Goal: Answer question/provide support: Share knowledge or assist other users

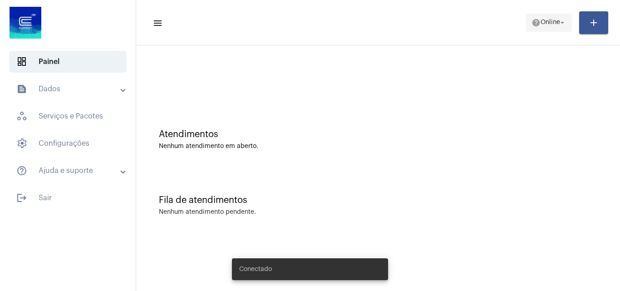
click at [552, 22] on span "Online" at bounding box center [550, 23] width 20 height 6
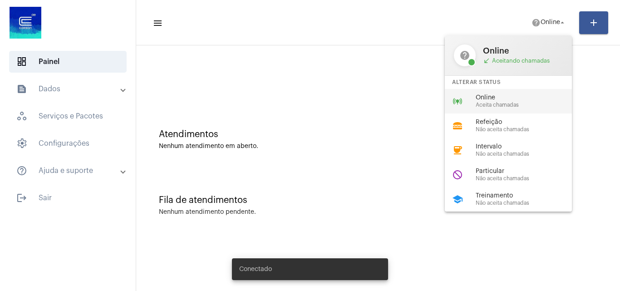
click at [492, 100] on span "Online" at bounding box center [526, 97] width 103 height 7
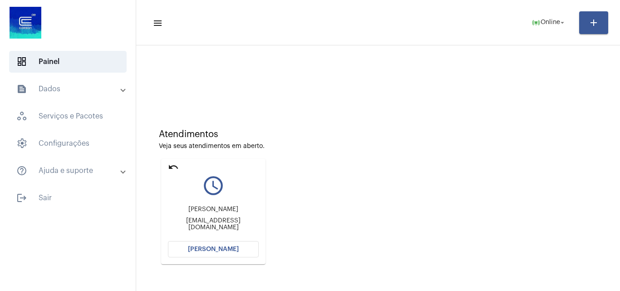
click at [205, 246] on span "[PERSON_NAME]" at bounding box center [213, 249] width 51 height 6
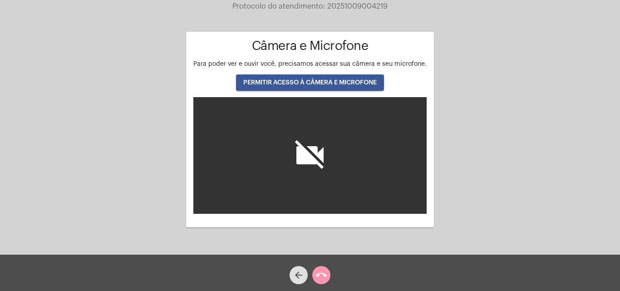
click at [303, 82] on span "PERMITIR ACESSO À CÂMERA E MICROFONE" at bounding box center [309, 82] width 133 height 6
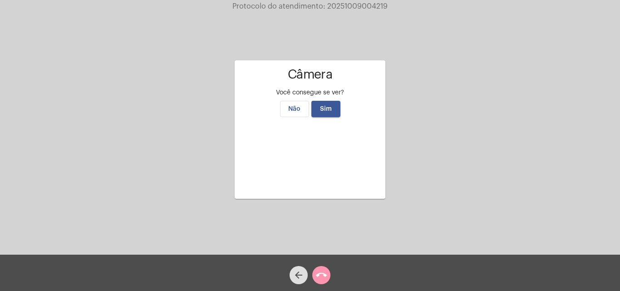
click at [324, 106] on span "Sim" at bounding box center [326, 109] width 12 height 6
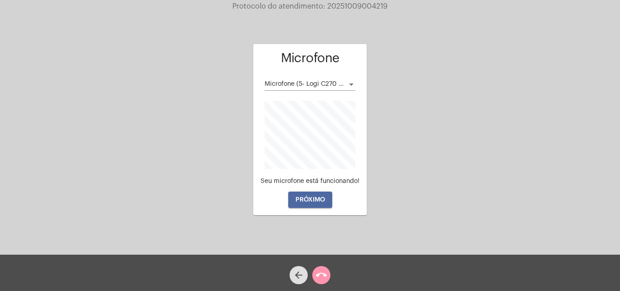
click at [307, 195] on button "PRÓXIMO" at bounding box center [310, 199] width 44 height 16
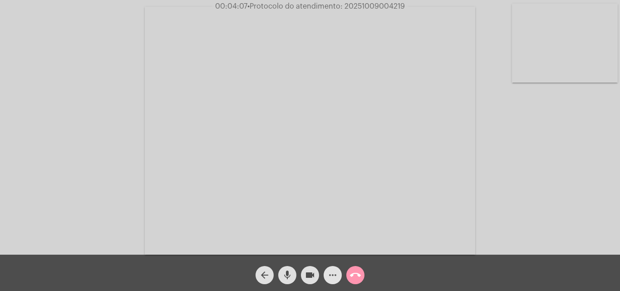
click at [331, 273] on mat-icon "more_horiz" at bounding box center [332, 274] width 11 height 11
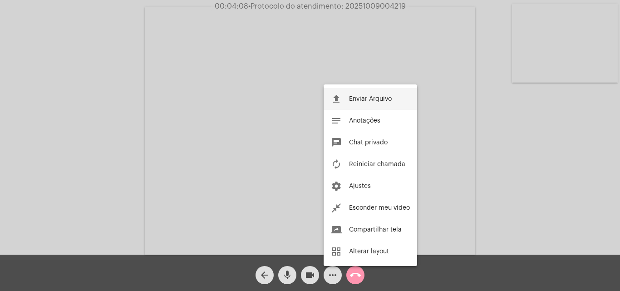
click at [377, 98] on span "Enviar Arquivo" at bounding box center [370, 99] width 43 height 6
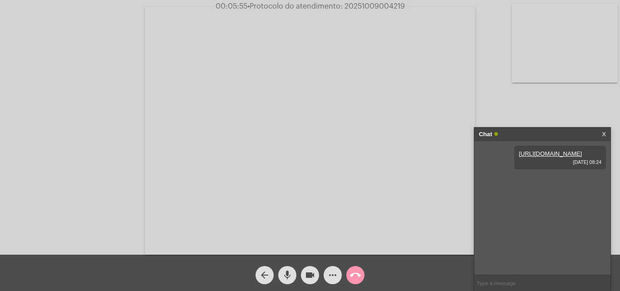
click at [332, 274] on mat-icon "more_horiz" at bounding box center [332, 274] width 11 height 11
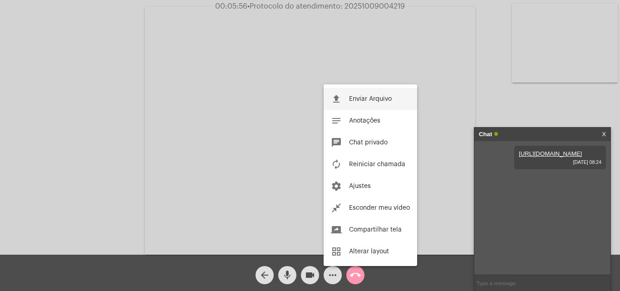
click at [367, 99] on span "Enviar Arquivo" at bounding box center [370, 99] width 43 height 6
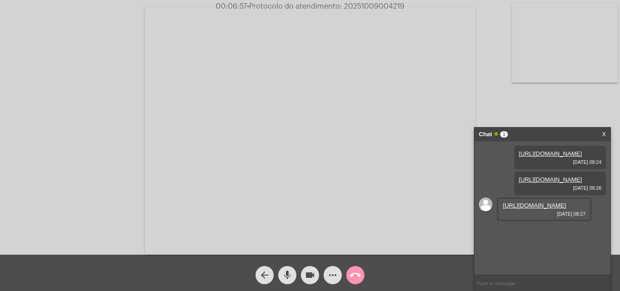
scroll to position [8, 0]
click at [533, 209] on link "https://neft-transfer-bucket.s3.amazonaws.com/temp-896c7643-eea4-82c8-8537-b98b…" at bounding box center [534, 205] width 63 height 7
click at [261, 274] on mat-icon "arrow_back" at bounding box center [264, 274] width 11 height 11
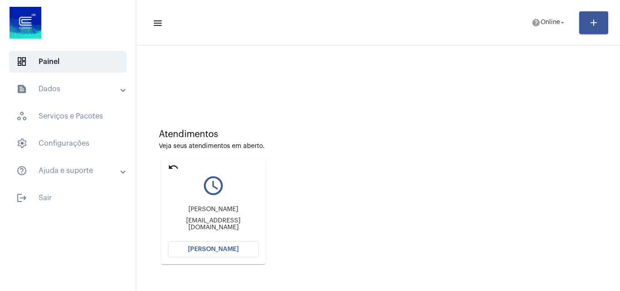
click at [204, 250] on span "[PERSON_NAME]" at bounding box center [213, 249] width 51 height 6
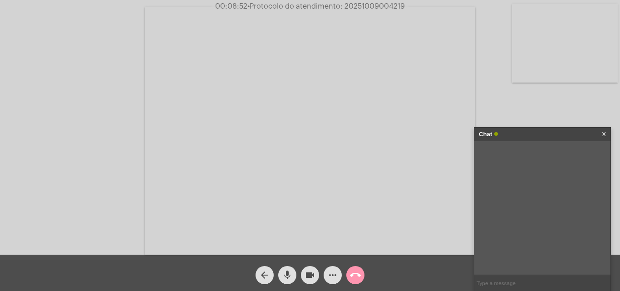
drag, startPoint x: 344, startPoint y: 6, endPoint x: 364, endPoint y: 15, distance: 22.2
click at [399, 6] on span "• Protocolo do atendimento: 20251009004219" at bounding box center [325, 6] width 157 height 7
drag, startPoint x: 347, startPoint y: 15, endPoint x: 344, endPoint y: 3, distance: 12.7
click at [348, 15] on video at bounding box center [310, 131] width 330 height 248
click at [359, 5] on span "• Protocolo do atendimento: 20251009004219" at bounding box center [326, 6] width 157 height 7
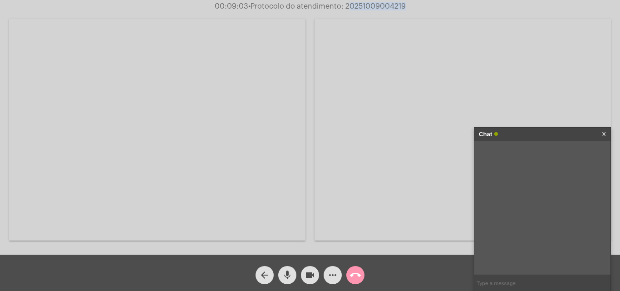
click at [359, 5] on span "• Protocolo do atendimento: 20251009004219" at bounding box center [326, 6] width 157 height 7
click at [374, 4] on span "• Protocolo do atendimento: 20251009004219" at bounding box center [326, 6] width 157 height 7
click at [365, 5] on span "• Protocolo do atendimento: 20251009004219" at bounding box center [325, 6] width 157 height 7
drag, startPoint x: 365, startPoint y: 5, endPoint x: 313, endPoint y: 100, distance: 107.8
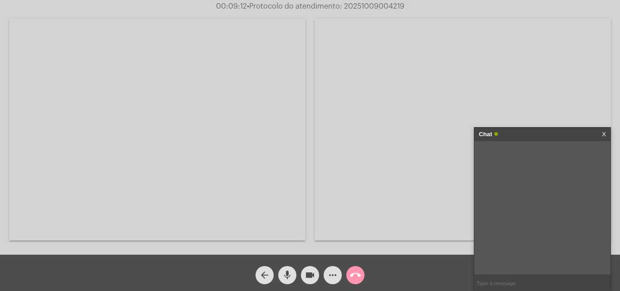
click at [313, 100] on div "Acessando Câmera e Microfone..." at bounding box center [310, 128] width 618 height 254
click at [360, 7] on span "• Protocolo do atendimento: 20251009004219" at bounding box center [325, 6] width 157 height 7
copy span "20251009004219"
click at [485, 281] on input "text" at bounding box center [542, 283] width 136 height 16
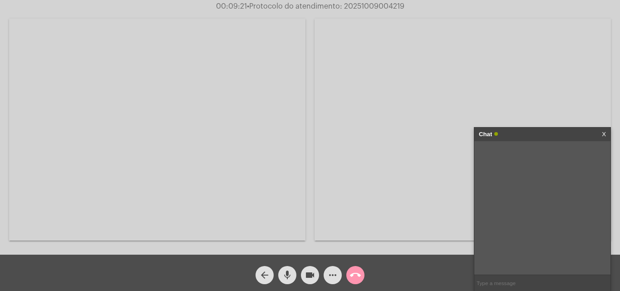
paste input "20251009004219"
type input "20251009004219"
click at [358, 275] on mat-icon "call_end" at bounding box center [355, 274] width 11 height 11
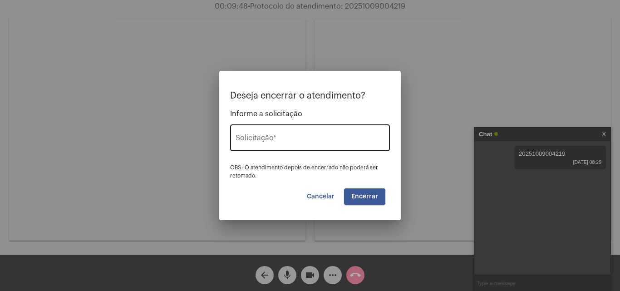
click at [243, 143] on input "Solicitação *" at bounding box center [309, 140] width 149 height 8
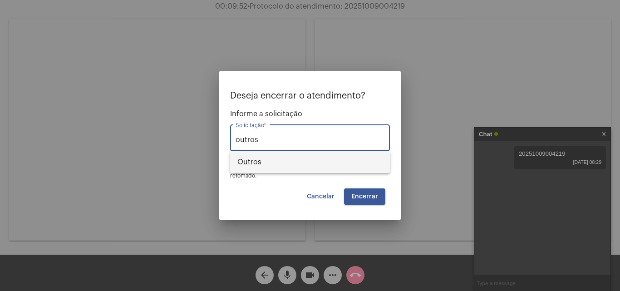
click at [255, 158] on span "Outros" at bounding box center [309, 162] width 145 height 22
type input "Outros"
click at [363, 193] on span "Encerrar" at bounding box center [364, 196] width 27 height 6
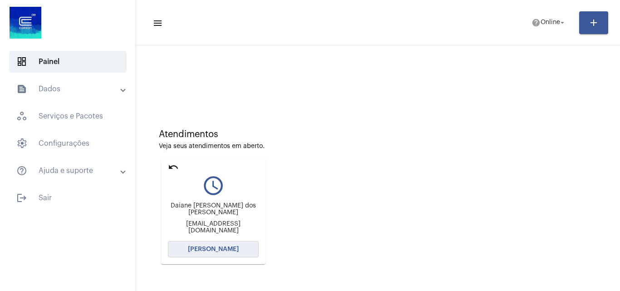
click at [214, 247] on span "Abrir Chamada" at bounding box center [213, 249] width 51 height 6
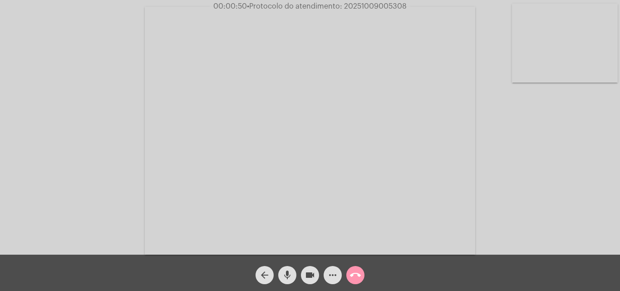
click at [334, 276] on mat-icon "more_horiz" at bounding box center [332, 274] width 11 height 11
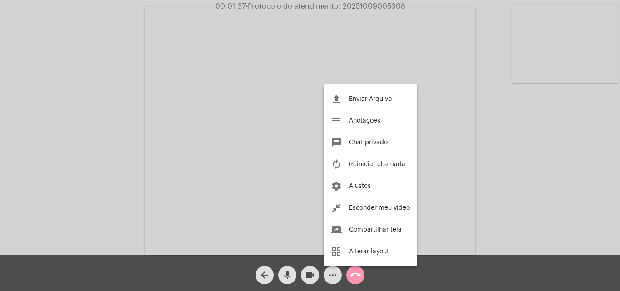
click at [268, 169] on div at bounding box center [310, 145] width 620 height 291
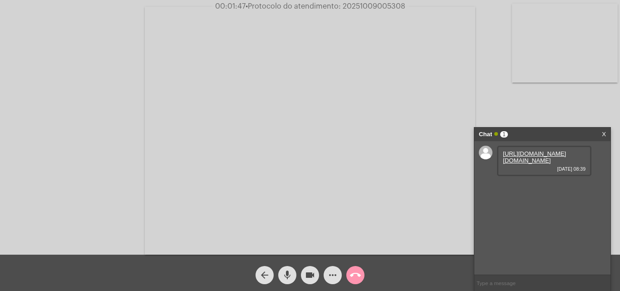
click at [526, 164] on link "https://neft-transfer-bucket.s3.amazonaws.com/temp-7580cc93-425b-8695-60fc-3946…" at bounding box center [534, 157] width 63 height 14
click at [522, 197] on span "09/10/2025 08:40" at bounding box center [544, 194] width 83 height 5
click at [525, 190] on link "https://neft-transfer-bucket.s3.amazonaws.com/temp-9c103f48-f33a-33f1-53ba-9411…" at bounding box center [534, 186] width 63 height 7
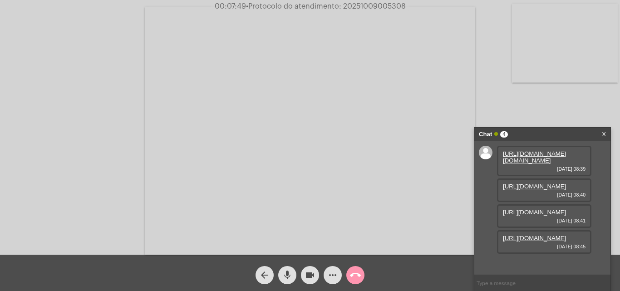
scroll to position [8, 0]
click at [521, 153] on link "https://neft-transfer-bucket.s3.amazonaws.com/temp-7580cc93-425b-8695-60fc-3946…" at bounding box center [534, 157] width 63 height 14
click at [539, 241] on link "https://neft-transfer-bucket.s3.amazonaws.com/temp-e59f42fb-47f1-2449-f37b-005a…" at bounding box center [534, 237] width 63 height 7
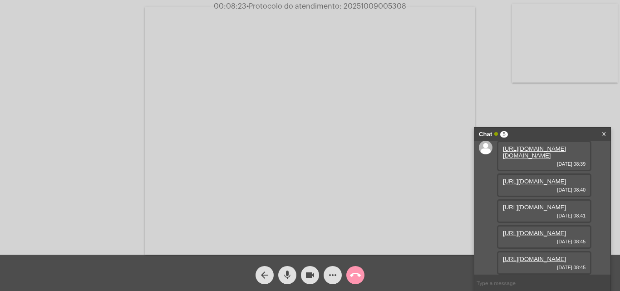
scroll to position [100, 0]
click at [532, 255] on link "https://neft-transfer-bucket.s3.amazonaws.com/temp-f1f4256e-3bb0-14b5-49f7-b9b7…" at bounding box center [534, 258] width 63 height 7
click at [522, 229] on link "https://neft-transfer-bucket.s3.amazonaws.com/temp-e59f42fb-47f1-2449-f37b-005a…" at bounding box center [534, 232] width 63 height 7
click at [528, 204] on link "https://neft-transfer-bucket.s3.amazonaws.com/temp-1d2ccc84-e09d-1f8f-8cec-0e90…" at bounding box center [534, 207] width 63 height 7
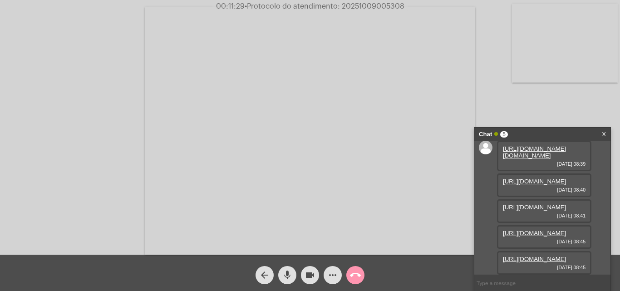
click at [349, 6] on span "• Protocolo do atendimento: 20251009005308" at bounding box center [324, 6] width 160 height 7
click at [349, 6] on span "• Protocolo do atendimento: 20251009005308" at bounding box center [325, 6] width 160 height 7
click at [349, 43] on video at bounding box center [310, 131] width 330 height 248
click at [264, 53] on video at bounding box center [157, 130] width 296 height 222
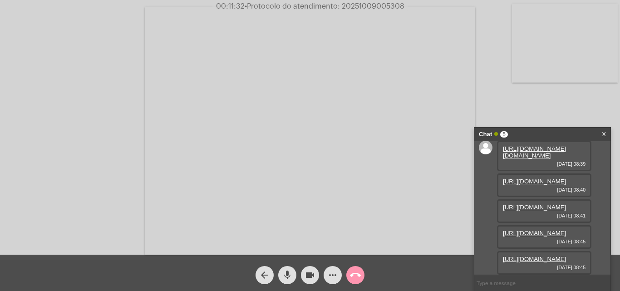
click at [363, 4] on span "• Protocolo do atendimento: 20251009005308" at bounding box center [324, 6] width 160 height 7
click at [357, 7] on span "• Protocolo do atendimento: 20251009005308" at bounding box center [324, 6] width 160 height 7
copy span "20251009005308"
click at [484, 287] on input "text" at bounding box center [542, 283] width 136 height 16
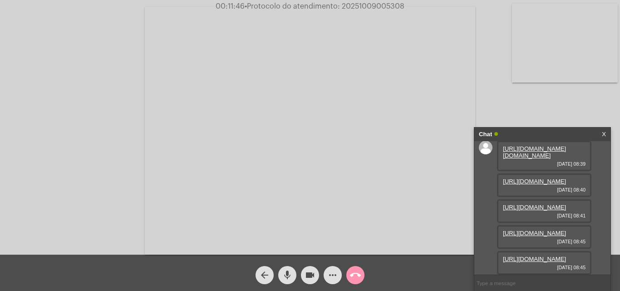
paste input "20251009005308"
type input "20251009005308"
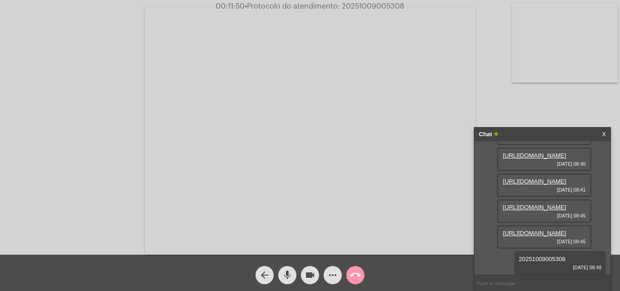
click at [354, 273] on mat-icon "call_end" at bounding box center [355, 274] width 11 height 11
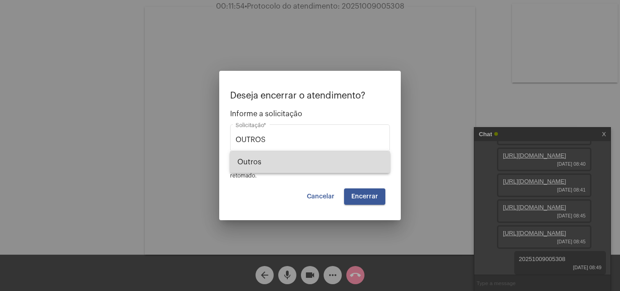
drag, startPoint x: 264, startPoint y: 154, endPoint x: 270, endPoint y: 167, distance: 14.2
click at [264, 157] on span "Outros" at bounding box center [309, 162] width 145 height 22
type input "Outros"
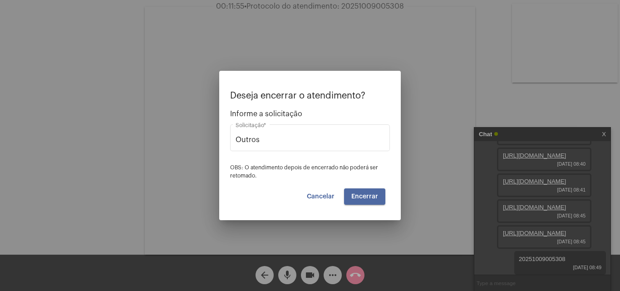
click at [374, 192] on button "Encerrar" at bounding box center [364, 196] width 41 height 16
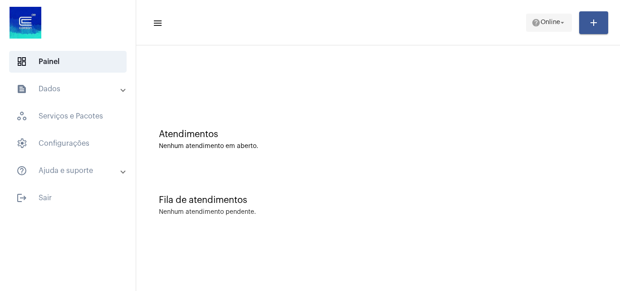
click at [527, 20] on button "help Online arrow_drop_down" at bounding box center [549, 23] width 46 height 18
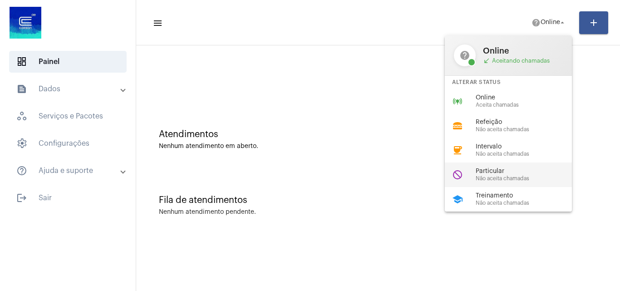
click at [496, 171] on span "Particular" at bounding box center [526, 171] width 103 height 7
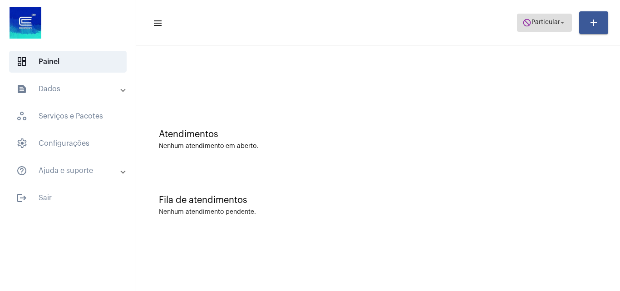
drag, startPoint x: 533, startPoint y: 18, endPoint x: 542, endPoint y: 29, distance: 14.2
click at [535, 19] on span "do_not_disturb Particular arrow_drop_down" at bounding box center [544, 22] width 44 height 16
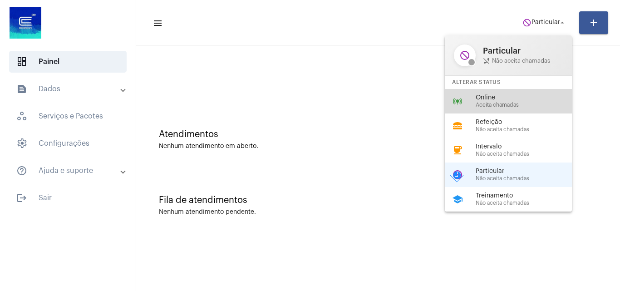
click at [505, 98] on span "Online" at bounding box center [526, 97] width 103 height 7
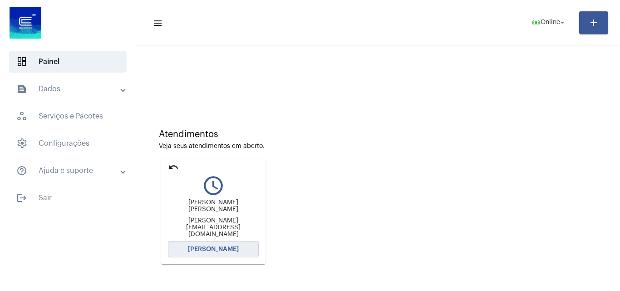
click at [227, 246] on span "Abrir Chamada" at bounding box center [213, 249] width 51 height 6
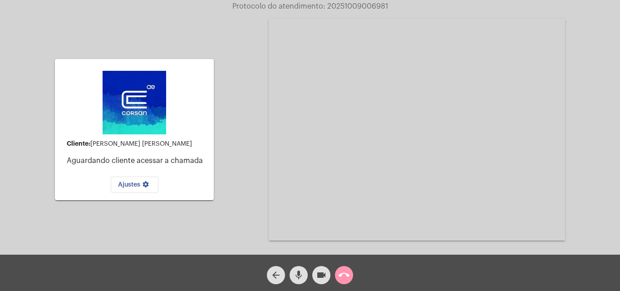
click at [343, 275] on mat-icon "call_end" at bounding box center [343, 274] width 11 height 11
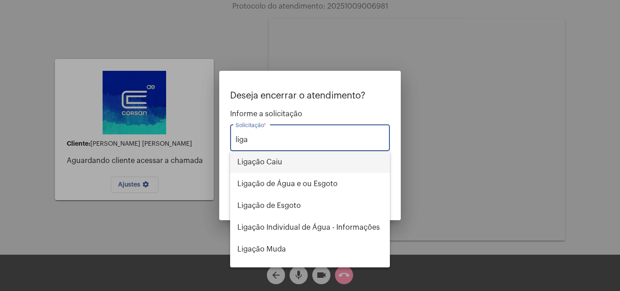
click at [261, 162] on span "Ligação Caiu" at bounding box center [309, 162] width 145 height 22
type input "Ligação Caiu"
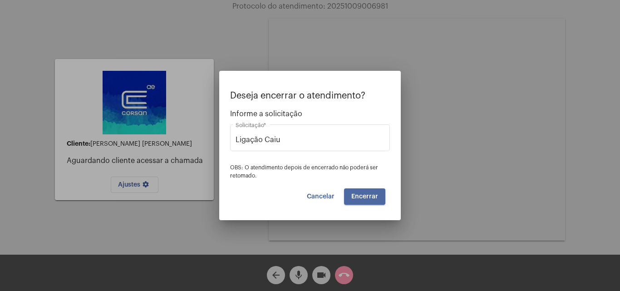
click at [366, 197] on span "Encerrar" at bounding box center [364, 196] width 27 height 6
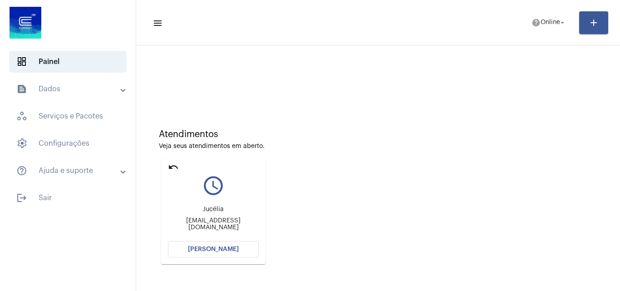
click at [224, 252] on button "Abrir Chamada" at bounding box center [213, 249] width 91 height 16
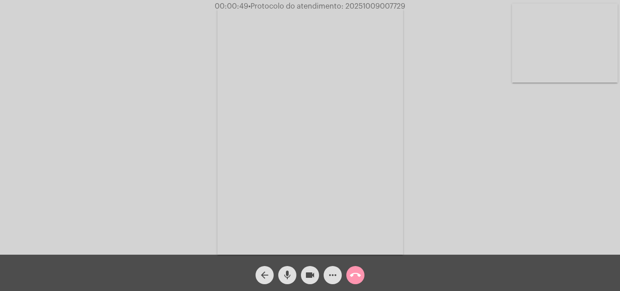
click at [330, 275] on mat-icon "more_horiz" at bounding box center [332, 274] width 11 height 11
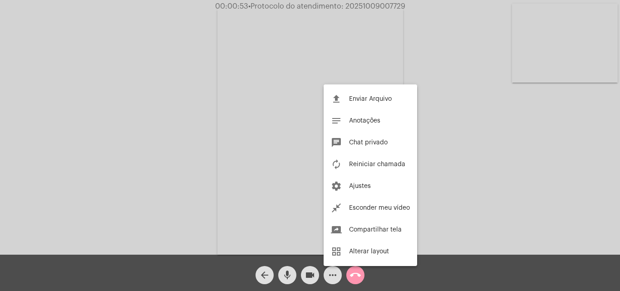
click at [452, 225] on div at bounding box center [310, 145] width 620 height 291
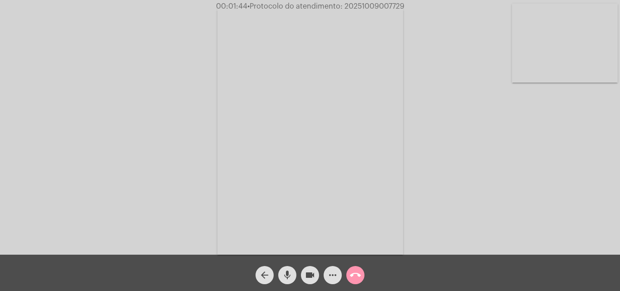
click at [361, 4] on span "• Protocolo do atendimento: 20251009007729" at bounding box center [325, 6] width 157 height 7
click at [363, 5] on span "• Protocolo do atendimento: 20251009007729" at bounding box center [325, 6] width 157 height 7
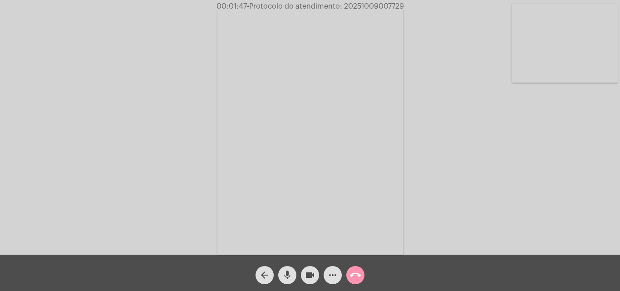
click at [363, 5] on span "• Protocolo do atendimento: 20251009007729" at bounding box center [325, 6] width 157 height 7
drag, startPoint x: 363, startPoint y: 5, endPoint x: 332, endPoint y: 32, distance: 41.5
click at [332, 32] on video at bounding box center [309, 131] width 185 height 248
click at [188, 217] on video at bounding box center [138, 130] width 185 height 248
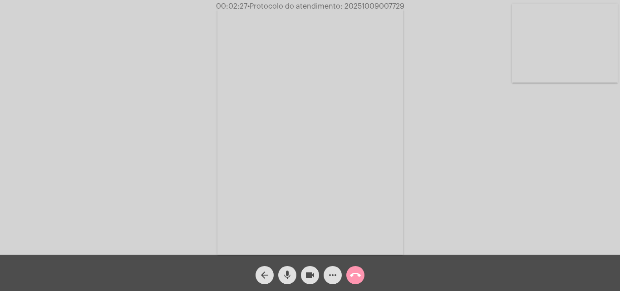
click at [353, 273] on mat-icon "call_end" at bounding box center [355, 274] width 11 height 11
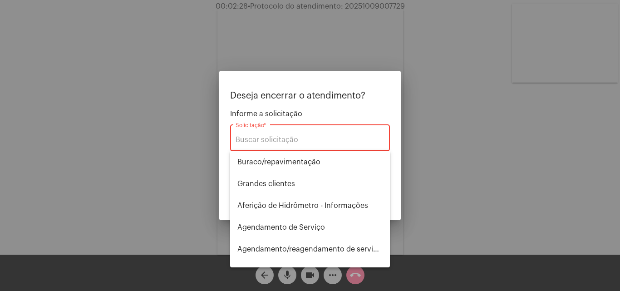
click at [288, 135] on div "Solicitação *" at bounding box center [309, 136] width 149 height 29
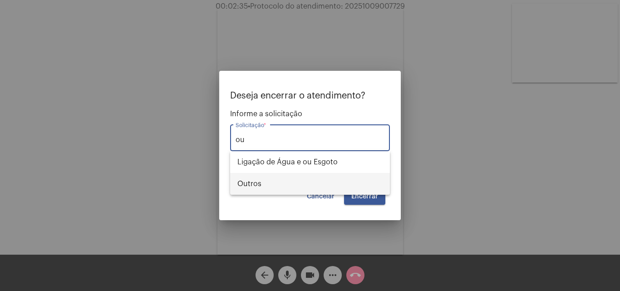
click at [267, 181] on span "Outros" at bounding box center [309, 184] width 145 height 22
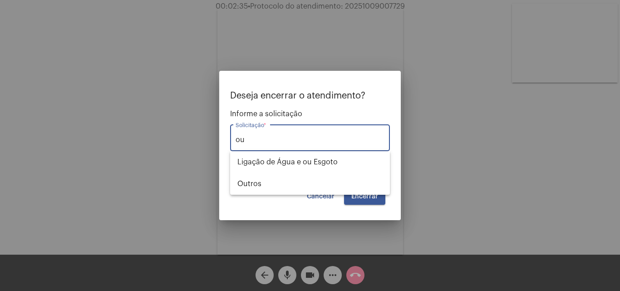
type input "Outros"
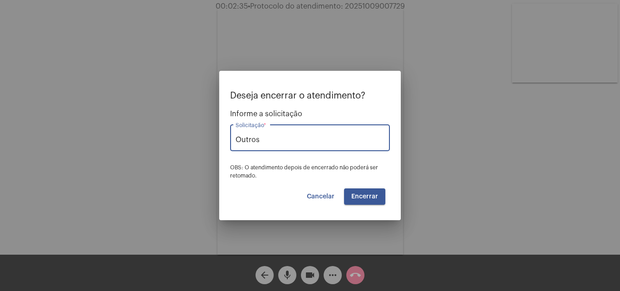
click at [374, 194] on span "Encerrar" at bounding box center [364, 196] width 27 height 6
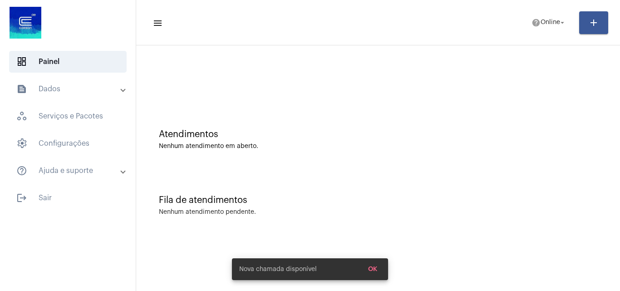
click at [374, 266] on span "OK" at bounding box center [372, 269] width 9 height 6
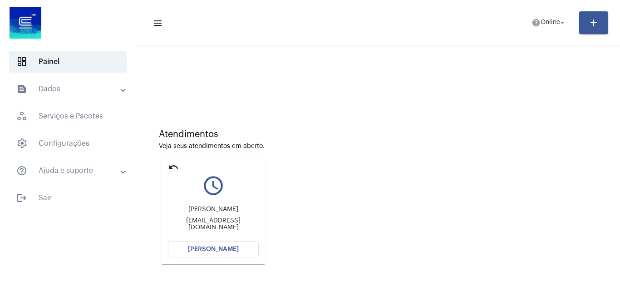
click at [226, 242] on button "Abrir Chamada" at bounding box center [213, 249] width 91 height 16
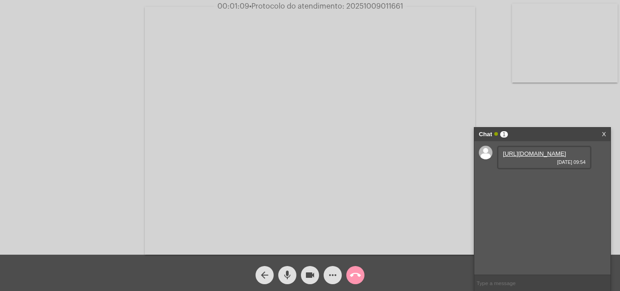
click at [523, 157] on link "https://neft-transfer-bucket.s3.amazonaws.com/temp-0d93767b-12a4-ef97-7c09-5b0b…" at bounding box center [534, 153] width 63 height 7
click at [534, 157] on link "https://neft-transfer-bucket.s3.amazonaws.com/temp-0d93767b-12a4-ef97-7c09-5b0b…" at bounding box center [534, 153] width 63 height 7
click at [329, 274] on mat-icon "more_horiz" at bounding box center [332, 274] width 11 height 11
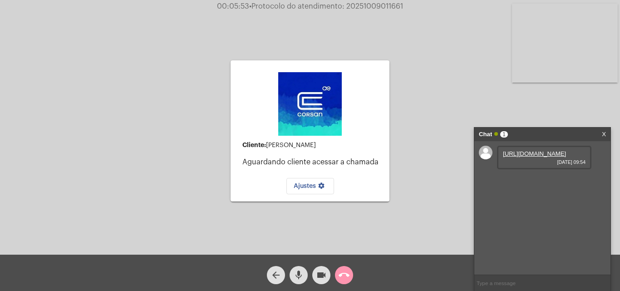
click at [346, 275] on mat-icon "call_end" at bounding box center [343, 274] width 11 height 11
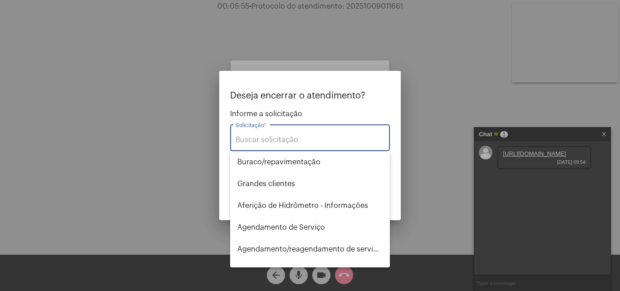
click at [253, 136] on input "Solicitação *" at bounding box center [309, 140] width 149 height 8
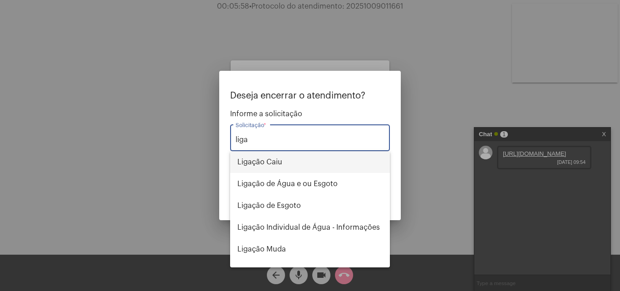
click at [263, 164] on span "Ligação Caiu" at bounding box center [309, 162] width 145 height 22
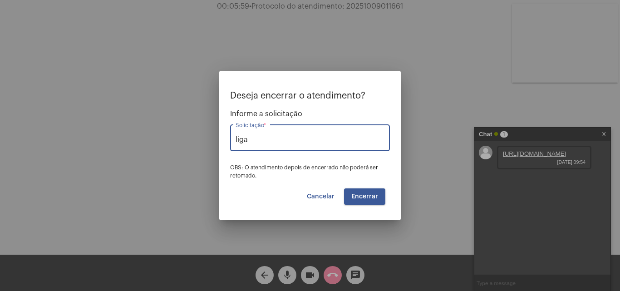
type input "Ligação Caiu"
click at [356, 202] on button "Encerrar" at bounding box center [364, 196] width 41 height 16
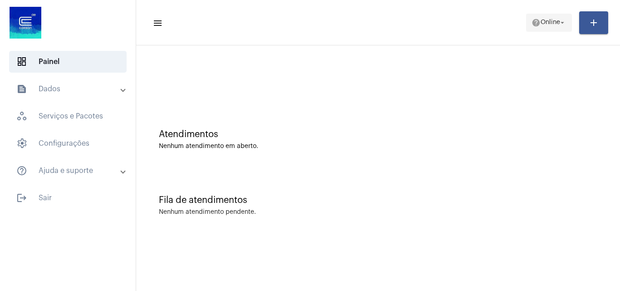
click at [543, 21] on span "Online" at bounding box center [550, 23] width 20 height 6
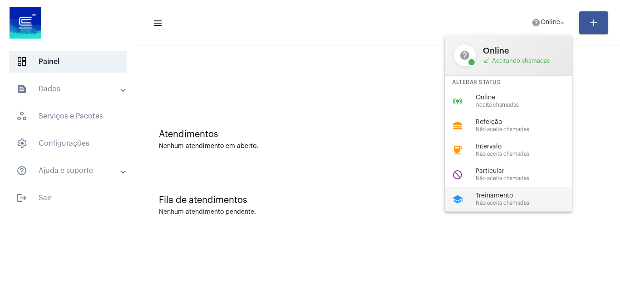
click at [474, 194] on div "school Treinamento Não aceita chamadas" at bounding box center [515, 199] width 142 height 24
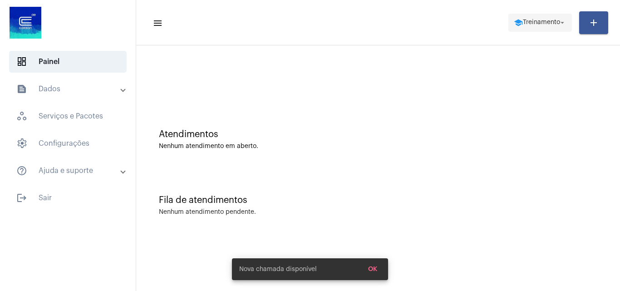
click at [521, 18] on span "school Treinamento arrow_drop_down" at bounding box center [539, 22] width 53 height 16
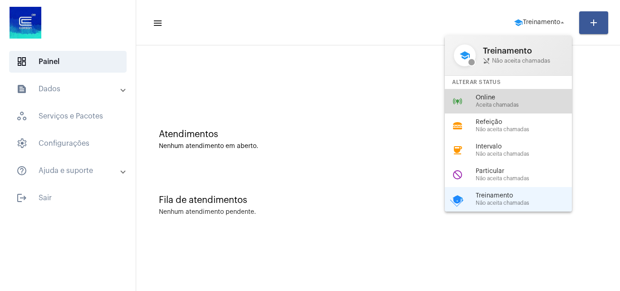
click at [481, 96] on span "Online" at bounding box center [526, 97] width 103 height 7
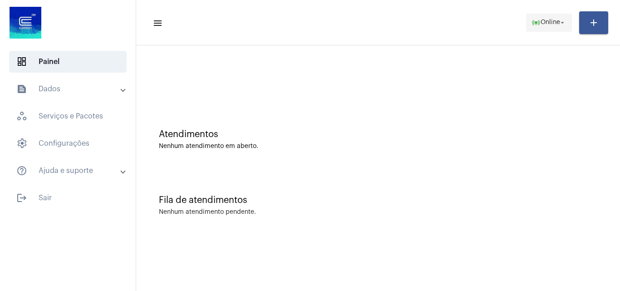
click at [542, 21] on span "Online" at bounding box center [550, 23] width 20 height 6
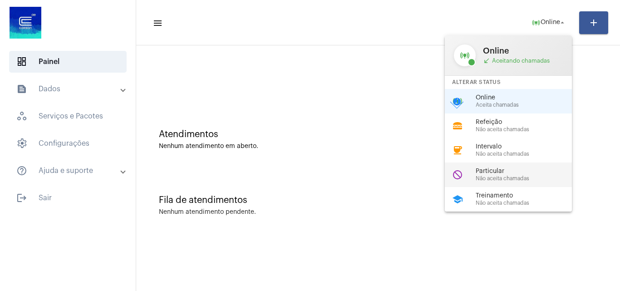
click at [488, 177] on span "Não aceita chamadas" at bounding box center [526, 179] width 103 height 6
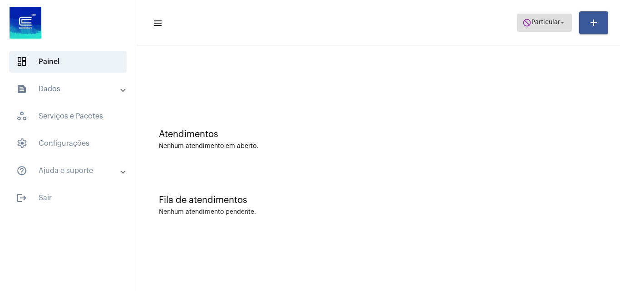
click at [532, 22] on span "Particular" at bounding box center [545, 23] width 29 height 6
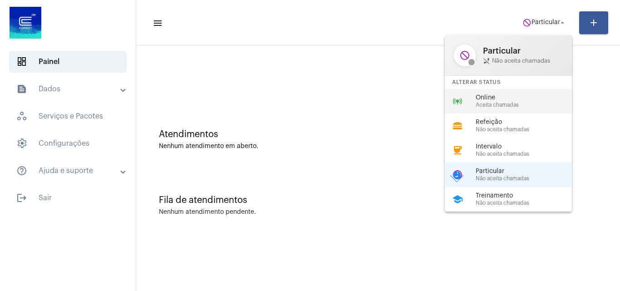
click at [487, 107] on span "Aceita chamadas" at bounding box center [526, 105] width 103 height 6
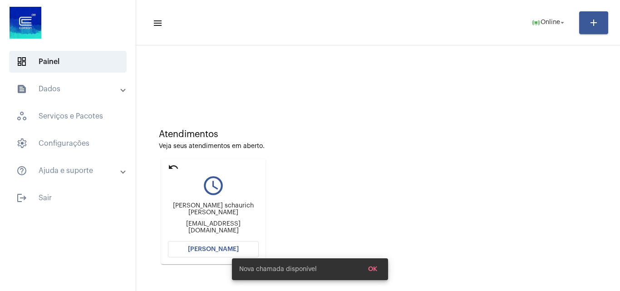
click at [189, 248] on button "Abrir Chamada" at bounding box center [213, 249] width 91 height 16
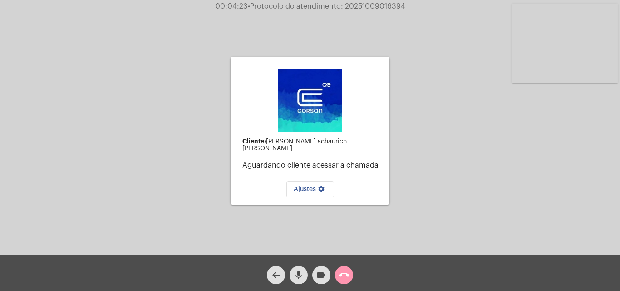
click at [273, 275] on mat-icon "arrow_back" at bounding box center [275, 274] width 11 height 11
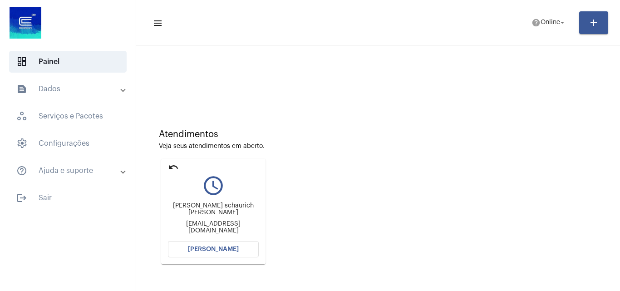
click at [227, 249] on span "Abrir Chamada" at bounding box center [213, 249] width 51 height 6
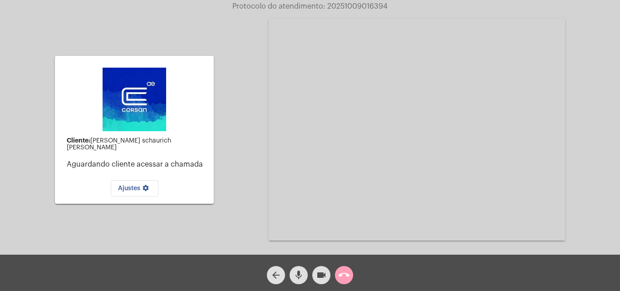
click at [342, 276] on mat-icon "call_end" at bounding box center [343, 274] width 11 height 11
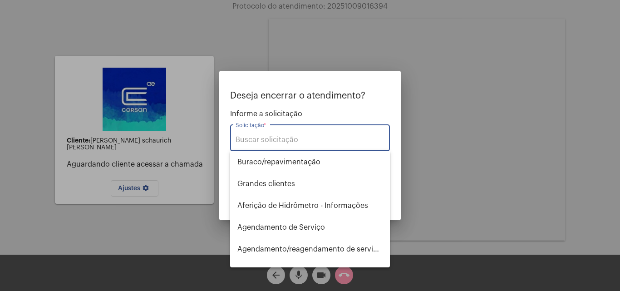
click at [267, 138] on input "Solicitação *" at bounding box center [309, 140] width 149 height 8
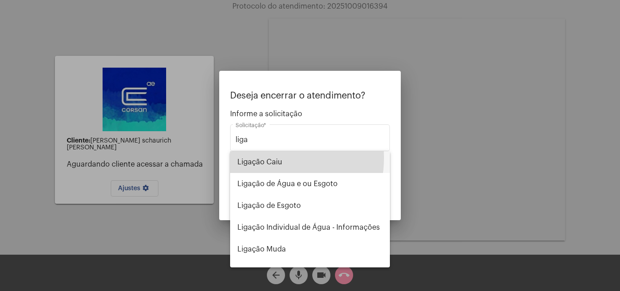
click at [266, 158] on span "Ligação Caiu" at bounding box center [309, 162] width 145 height 22
type input "Ligação Caiu"
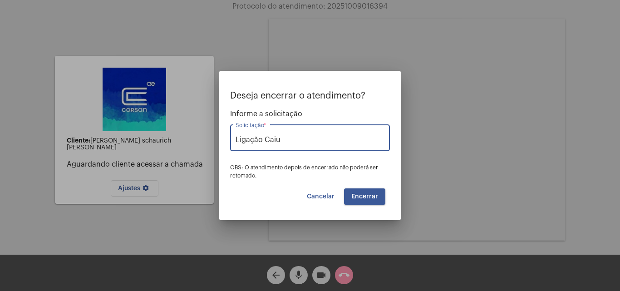
click at [358, 196] on span "Encerrar" at bounding box center [364, 196] width 27 height 6
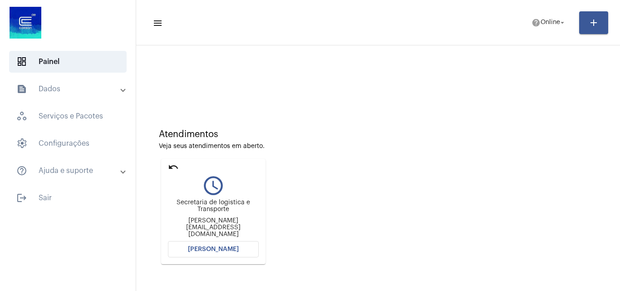
click at [216, 251] on span "Abrir Chamada" at bounding box center [213, 249] width 51 height 6
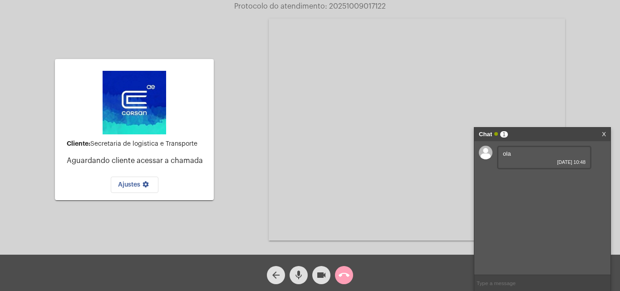
click at [339, 274] on mat-icon "call_end" at bounding box center [343, 274] width 11 height 11
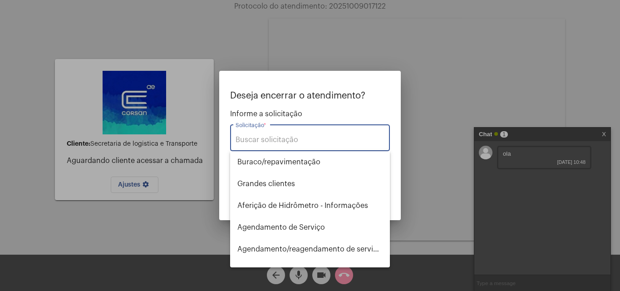
click at [268, 142] on input "Solicitação *" at bounding box center [309, 140] width 149 height 8
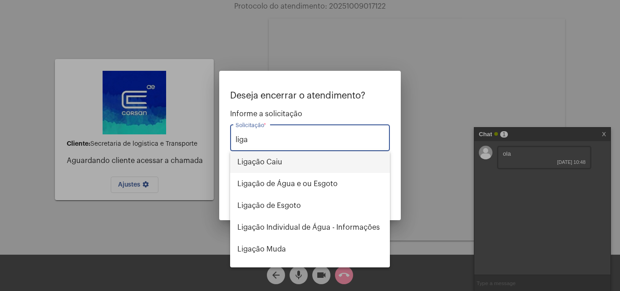
click at [271, 162] on span "Ligação Caiu" at bounding box center [309, 162] width 145 height 22
type input "Ligação Caiu"
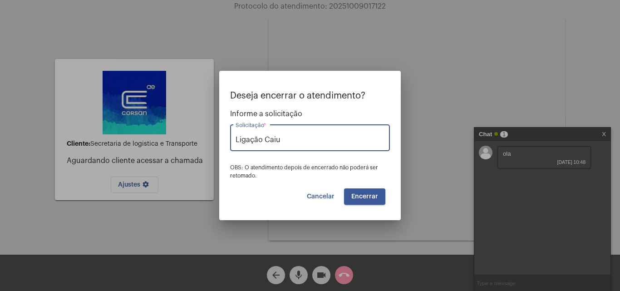
click at [364, 196] on span "Encerrar" at bounding box center [364, 196] width 27 height 6
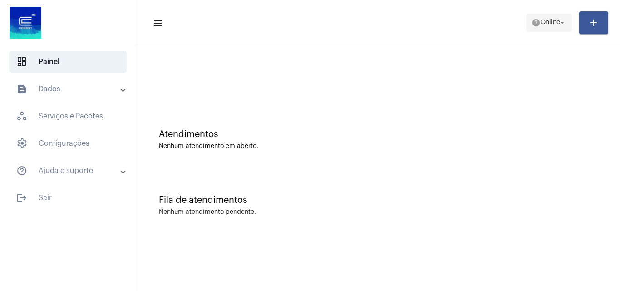
click at [545, 23] on span "Online" at bounding box center [550, 23] width 20 height 6
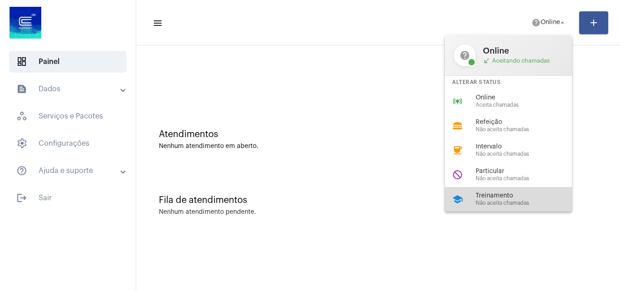
click at [499, 200] on span "Não aceita chamadas" at bounding box center [526, 203] width 103 height 6
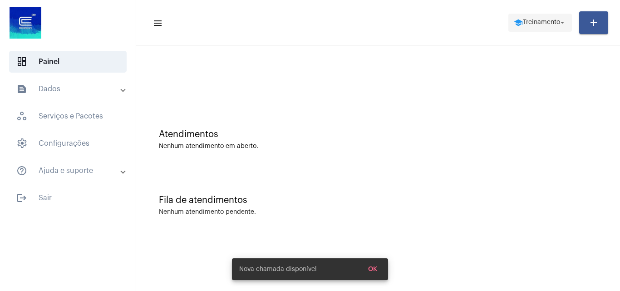
click at [547, 24] on span "Treinamento" at bounding box center [540, 23] width 37 height 6
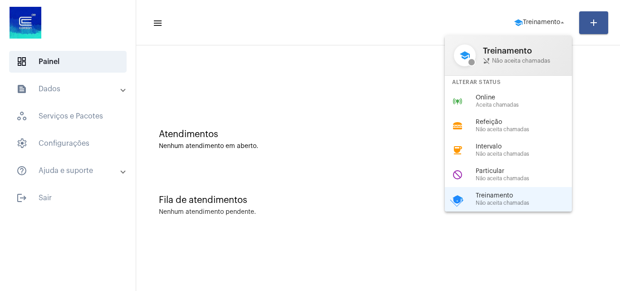
click at [496, 93] on div "online_prediction Online Aceita chamadas" at bounding box center [515, 101] width 142 height 24
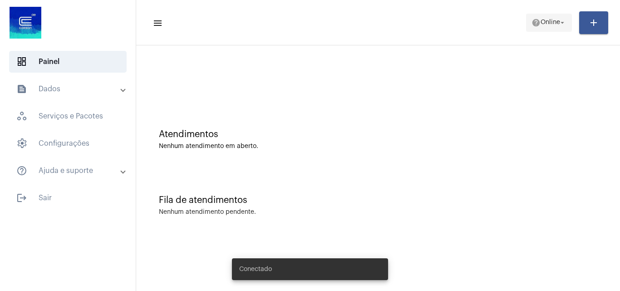
click at [540, 21] on span "Online" at bounding box center [550, 23] width 20 height 6
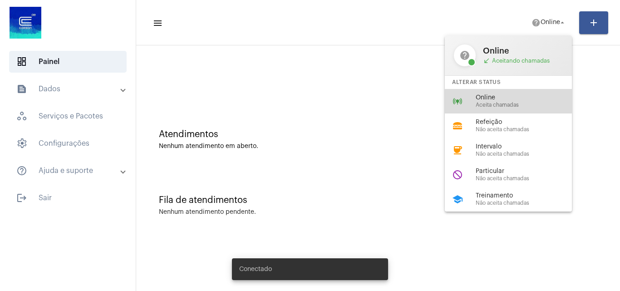
click at [498, 98] on span "Online" at bounding box center [526, 97] width 103 height 7
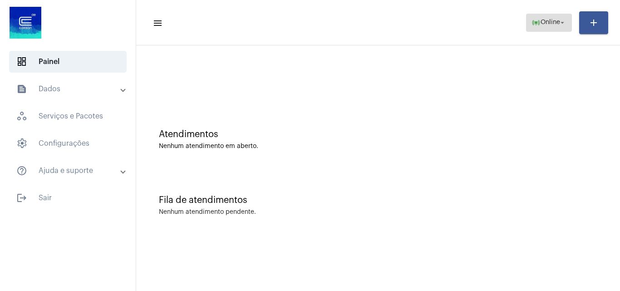
click at [546, 20] on span "Online" at bounding box center [550, 23] width 20 height 6
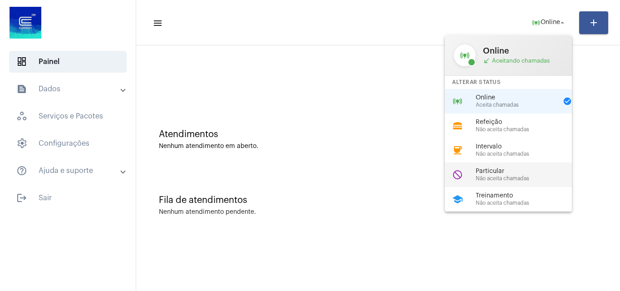
click at [491, 181] on div "do_not_disturb Particular Não aceita chamadas" at bounding box center [515, 174] width 142 height 24
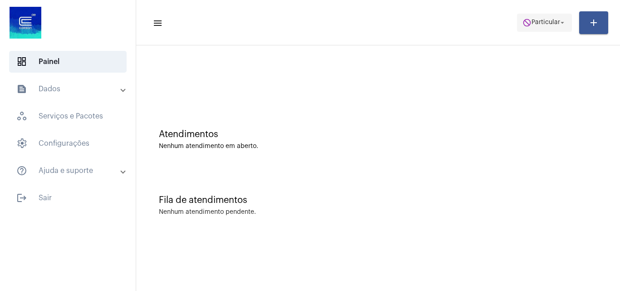
click at [531, 25] on span "Particular" at bounding box center [545, 23] width 29 height 6
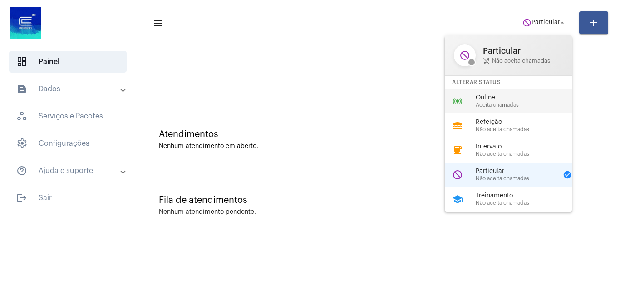
click at [488, 98] on span "Online" at bounding box center [526, 97] width 103 height 7
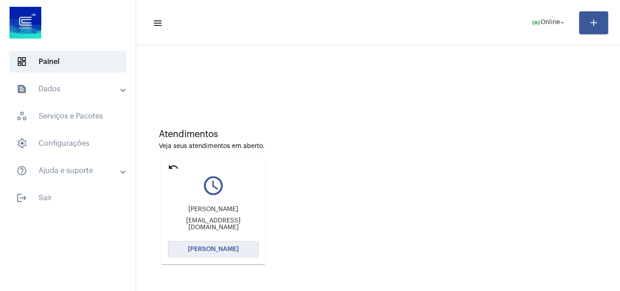
click at [221, 250] on span "Abrir Chamada" at bounding box center [213, 249] width 51 height 6
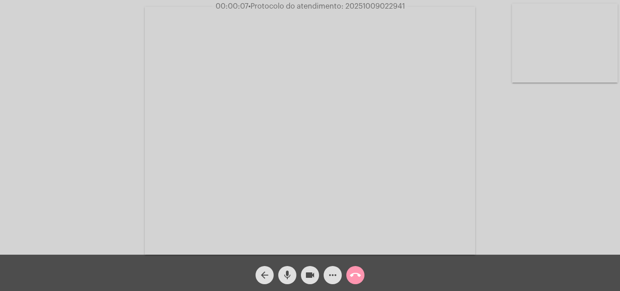
click at [592, 205] on div "Acessando Câmera e Microfone..." at bounding box center [310, 129] width 618 height 254
click at [266, 275] on mat-icon "arrow_back" at bounding box center [264, 274] width 11 height 11
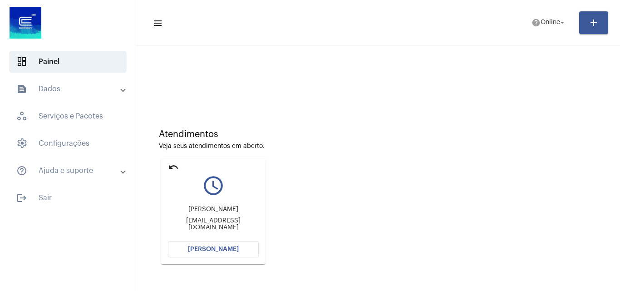
click at [177, 167] on mat-icon "undo" at bounding box center [173, 166] width 11 height 11
click at [543, 22] on span "Online" at bounding box center [550, 23] width 20 height 6
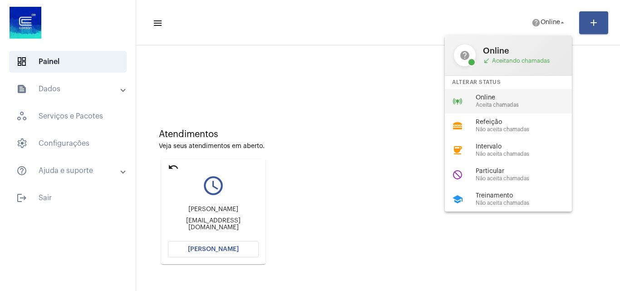
click at [486, 98] on span "Online" at bounding box center [526, 97] width 103 height 7
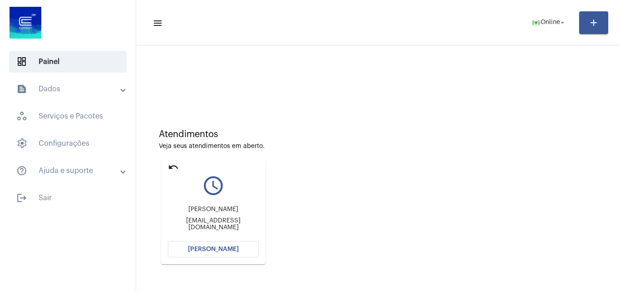
click at [175, 168] on mat-icon "undo" at bounding box center [173, 166] width 11 height 11
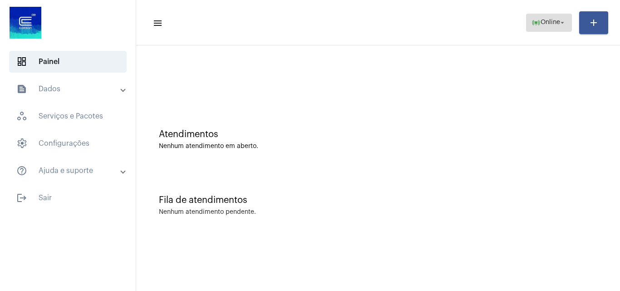
click at [555, 27] on span "online_prediction Online arrow_drop_down" at bounding box center [548, 22] width 35 height 16
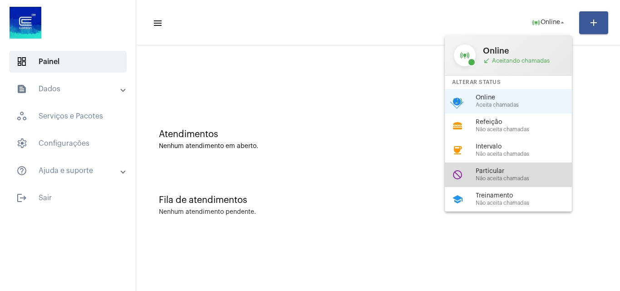
click at [499, 181] on span "Não aceita chamadas" at bounding box center [526, 179] width 103 height 6
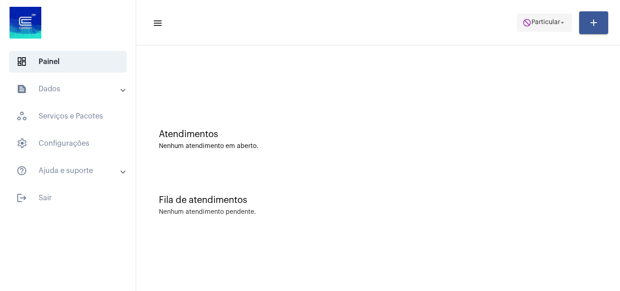
click at [538, 25] on span "Particular" at bounding box center [545, 23] width 29 height 6
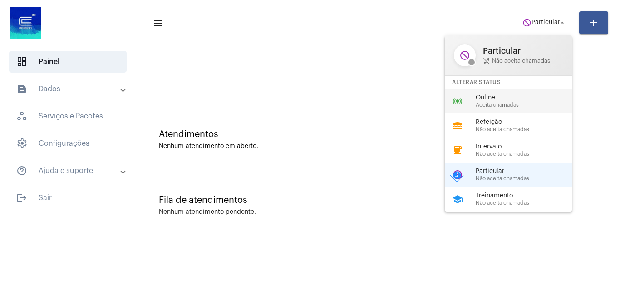
click at [495, 95] on span "Online" at bounding box center [526, 97] width 103 height 7
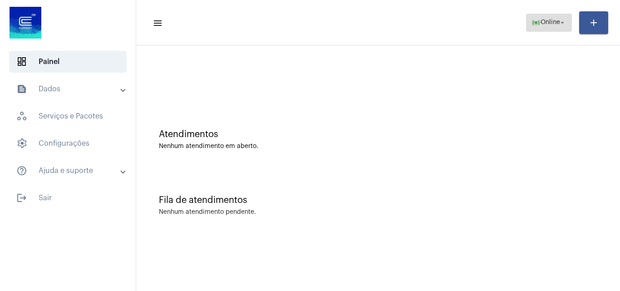
click at [536, 28] on span "online_prediction Online arrow_drop_down" at bounding box center [548, 22] width 35 height 16
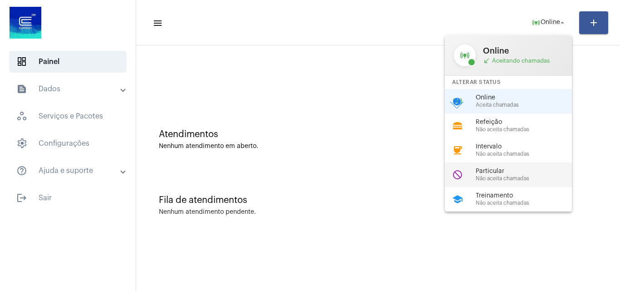
click at [486, 173] on span "Particular" at bounding box center [526, 171] width 103 height 7
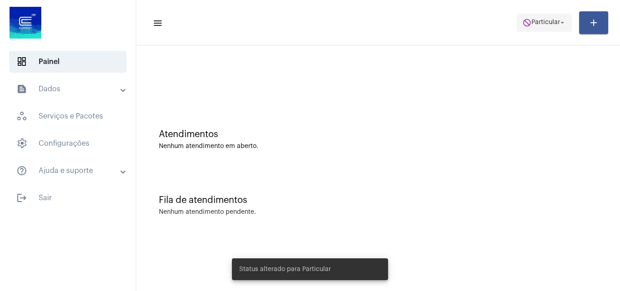
click at [548, 24] on span "Particular" at bounding box center [545, 23] width 29 height 6
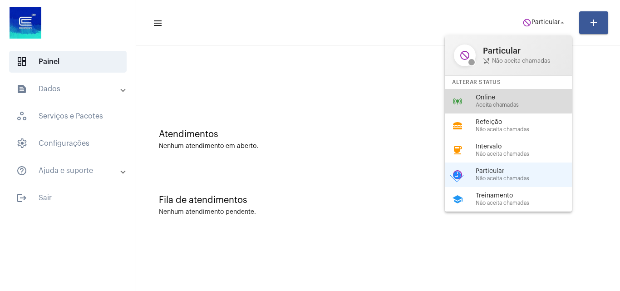
click at [498, 98] on span "Online" at bounding box center [526, 97] width 103 height 7
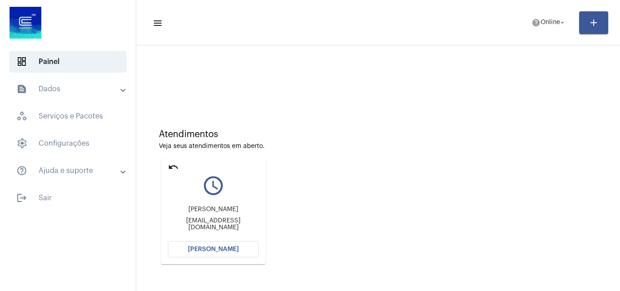
click at [236, 253] on button "[PERSON_NAME]" at bounding box center [213, 249] width 91 height 16
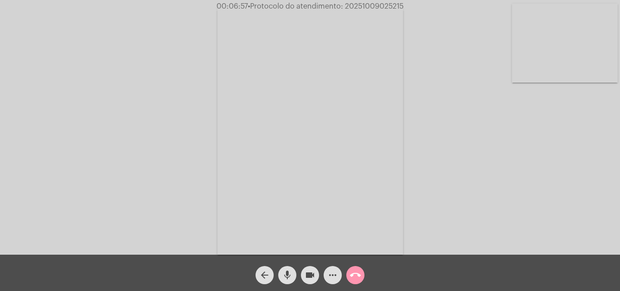
click at [361, 5] on span "• Protocolo do atendimento: 20251009025215" at bounding box center [326, 6] width 156 height 7
click at [371, 51] on video at bounding box center [309, 131] width 185 height 248
click at [366, 7] on span "• Protocolo do atendimento: 20251009025215" at bounding box center [326, 6] width 156 height 7
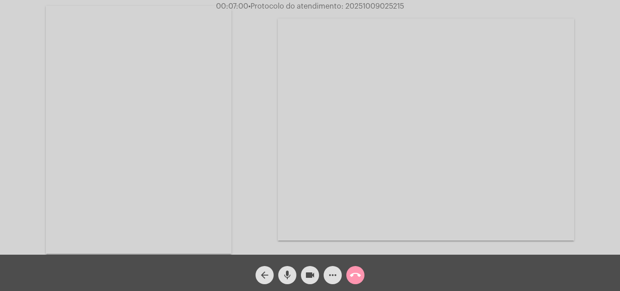
click at [362, 5] on span "• Protocolo do atendimento: 20251009025215" at bounding box center [326, 6] width 156 height 7
click at [362, 5] on span "• Protocolo do atendimento: 20251009025215" at bounding box center [325, 6] width 156 height 7
copy span "20251009025215"
click at [146, 189] on video at bounding box center [138, 130] width 185 height 248
click at [333, 274] on mat-icon "more_horiz" at bounding box center [332, 274] width 11 height 11
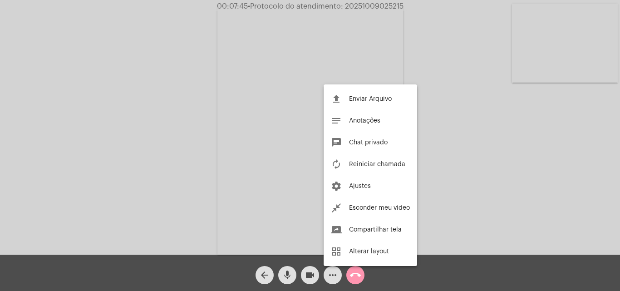
click at [357, 275] on div at bounding box center [310, 145] width 620 height 291
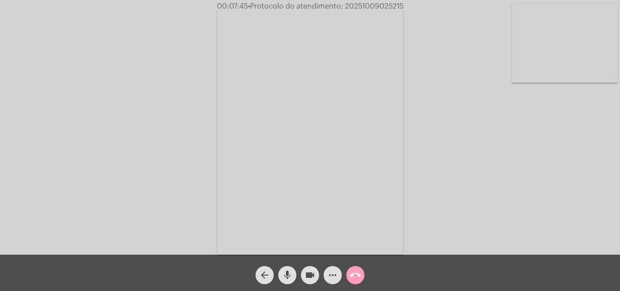
click at [357, 275] on mat-icon "call_end" at bounding box center [355, 274] width 11 height 11
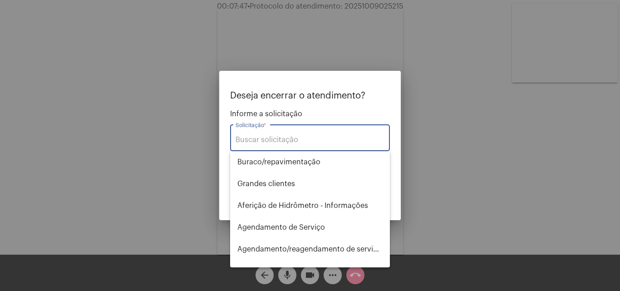
click at [278, 137] on input "Solicitação *" at bounding box center [309, 140] width 149 height 8
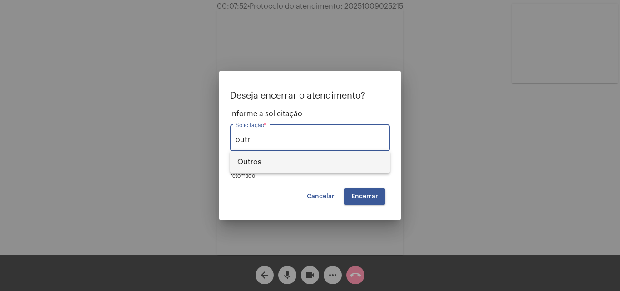
click at [254, 158] on span "Outros" at bounding box center [309, 162] width 145 height 22
type input "Outros"
click at [363, 196] on span "Encerrar" at bounding box center [364, 196] width 27 height 6
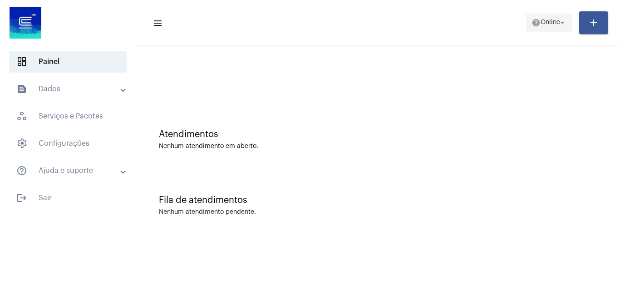
click at [540, 21] on span "Online" at bounding box center [550, 23] width 20 height 6
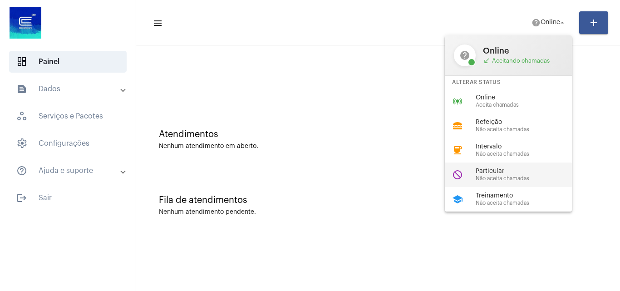
click at [493, 179] on span "Não aceita chamadas" at bounding box center [526, 179] width 103 height 6
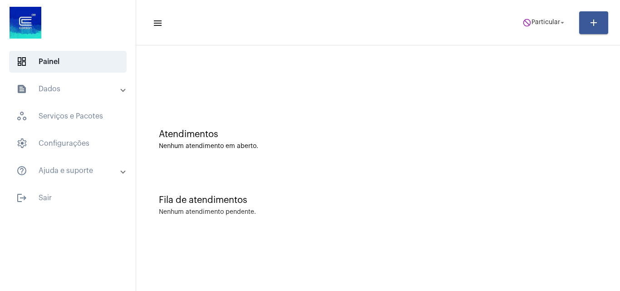
click at [543, 36] on mat-toolbar-row "menu do_not_disturb Particular arrow_drop_down add" at bounding box center [377, 22] width 483 height 29
click at [540, 8] on mat-toolbar-row "menu do_not_disturb Particular arrow_drop_down add" at bounding box center [377, 22] width 483 height 29
click at [539, 20] on span "Particular" at bounding box center [545, 23] width 29 height 6
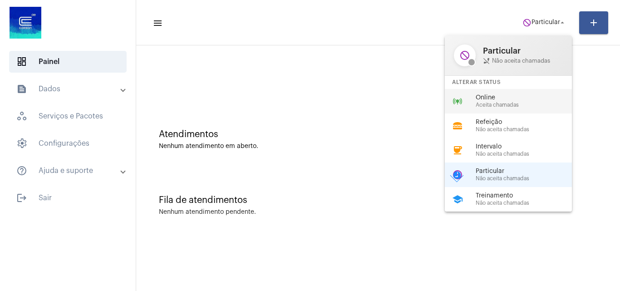
click at [482, 98] on span "Online" at bounding box center [526, 97] width 103 height 7
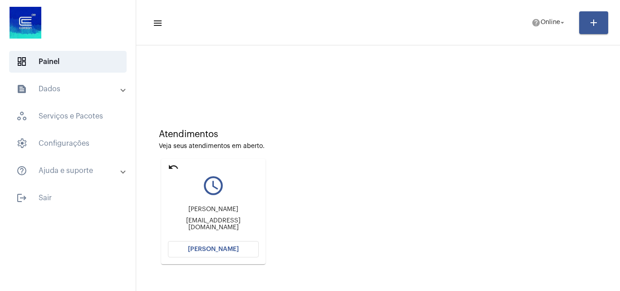
click at [214, 250] on span "[PERSON_NAME]" at bounding box center [213, 249] width 51 height 6
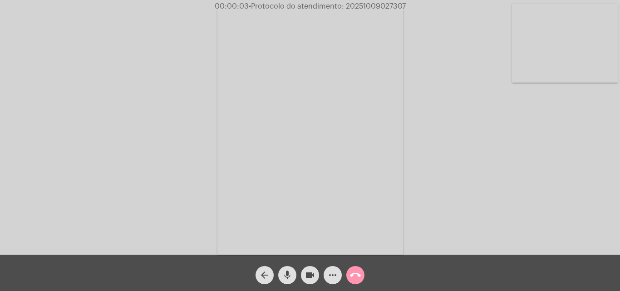
click at [587, 179] on div "Acessando Câmera e Microfone..." at bounding box center [310, 129] width 618 height 254
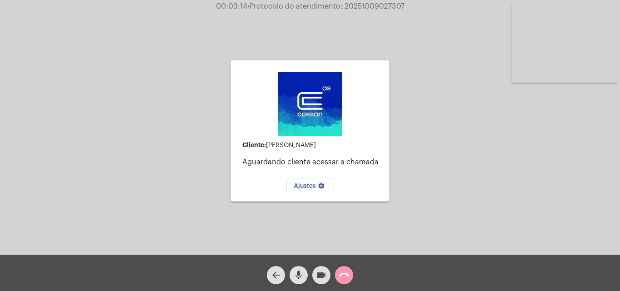
click at [348, 276] on mat-icon "call_end" at bounding box center [343, 274] width 11 height 11
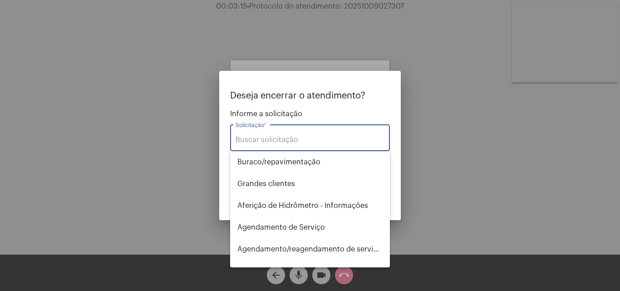
click at [272, 139] on input "Solicitação *" at bounding box center [309, 140] width 149 height 8
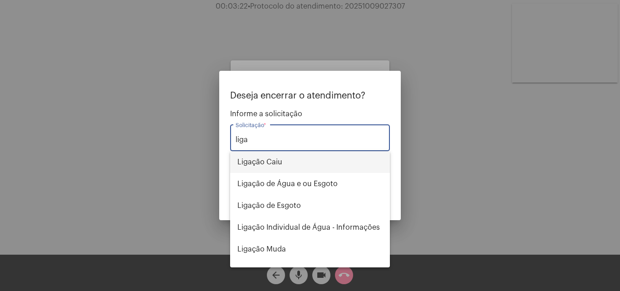
click at [282, 162] on span "Ligação Caiu" at bounding box center [309, 162] width 145 height 22
type input "Ligação Caiu"
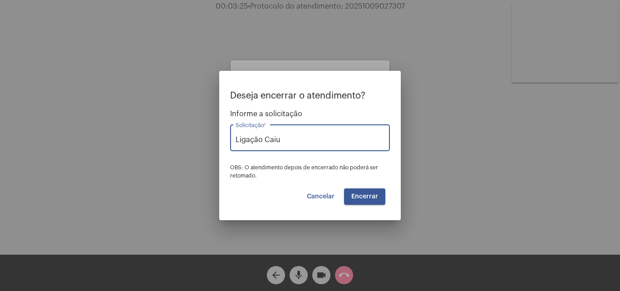
click at [365, 194] on span "Encerrar" at bounding box center [364, 196] width 27 height 6
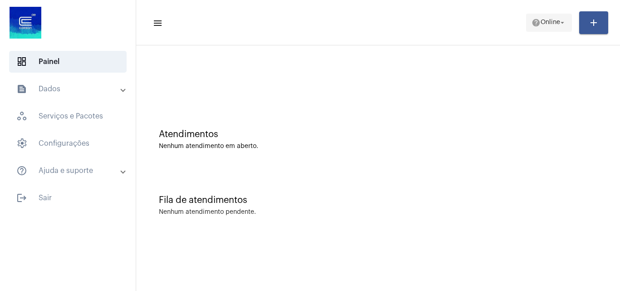
click at [547, 24] on span "Online" at bounding box center [550, 23] width 20 height 6
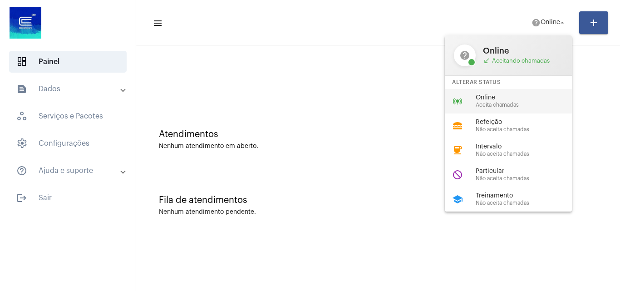
click at [505, 100] on span "Online" at bounding box center [526, 97] width 103 height 7
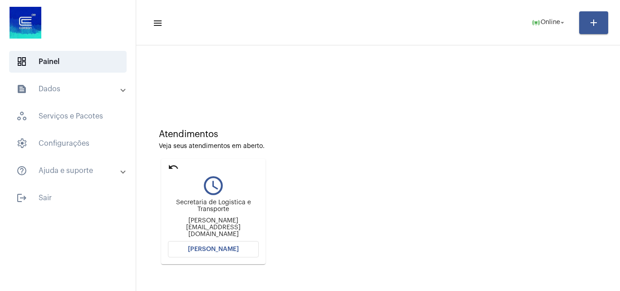
click at [212, 250] on span "[PERSON_NAME]" at bounding box center [213, 249] width 51 height 6
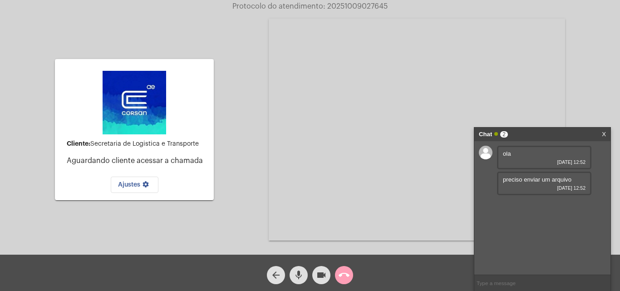
click at [350, 278] on button "call_end" at bounding box center [344, 275] width 18 height 18
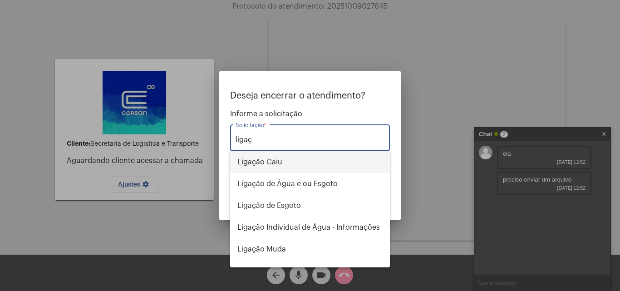
click at [273, 156] on span "Ligação Caiu" at bounding box center [309, 162] width 145 height 22
type input "Ligação Caiu"
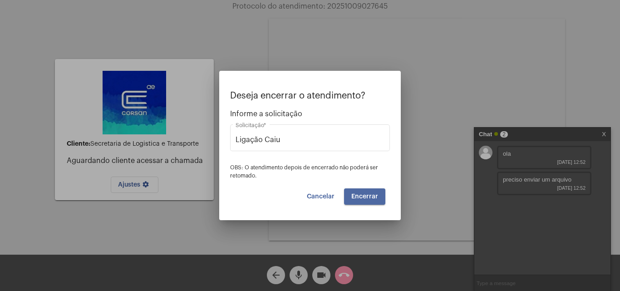
click at [376, 199] on span "Encerrar" at bounding box center [364, 196] width 27 height 6
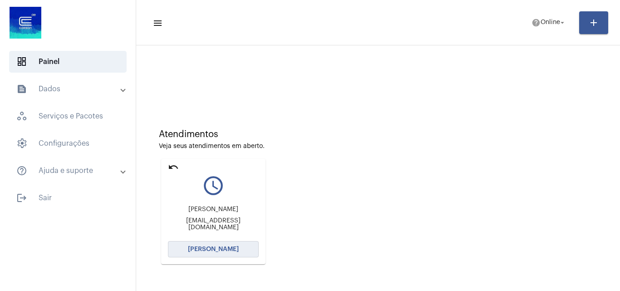
click at [206, 248] on span "[PERSON_NAME]" at bounding box center [213, 249] width 51 height 6
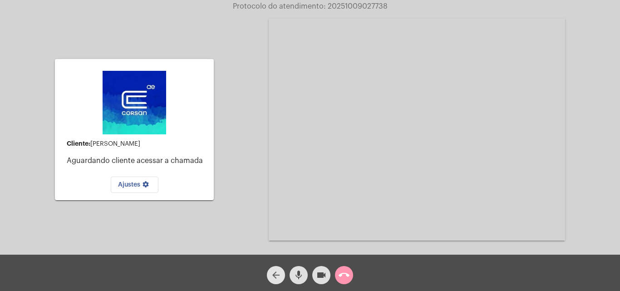
click at [275, 275] on mat-icon "arrow_back" at bounding box center [275, 274] width 11 height 11
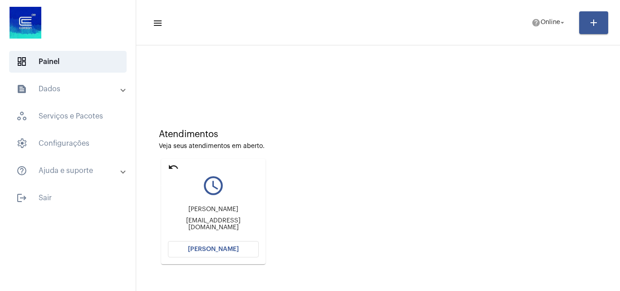
click at [170, 166] on mat-icon "undo" at bounding box center [173, 166] width 11 height 11
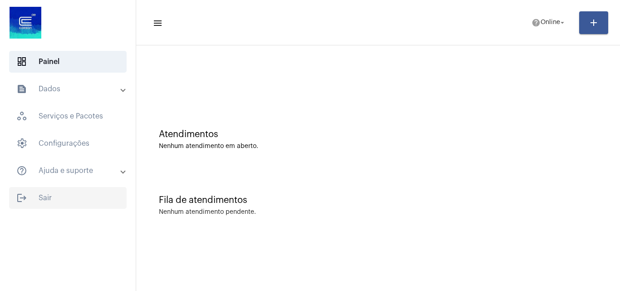
click at [61, 207] on span "logout Sair" at bounding box center [67, 198] width 117 height 22
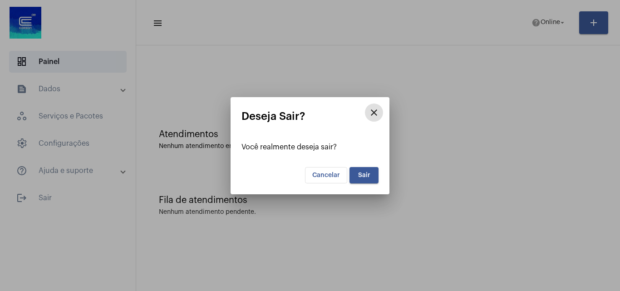
click at [358, 178] on span "Sair" at bounding box center [364, 175] width 12 height 6
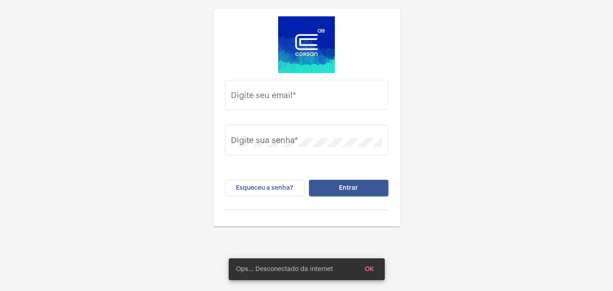
type input "gustavo.alexandre@operacaocorsan.com.br"
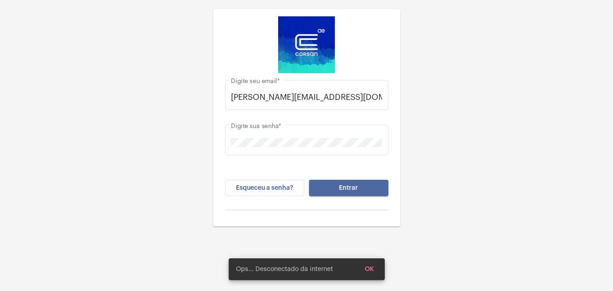
click at [351, 188] on span "Entrar" at bounding box center [348, 188] width 19 height 6
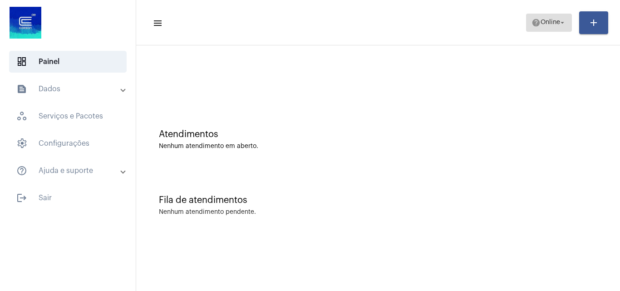
click at [532, 27] on span "help Online arrow_drop_down" at bounding box center [548, 22] width 35 height 16
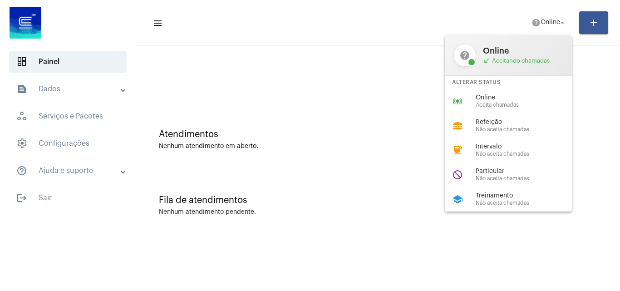
drag, startPoint x: 303, startPoint y: 251, endPoint x: 64, endPoint y: 203, distance: 243.4
click at [303, 251] on div at bounding box center [310, 145] width 620 height 291
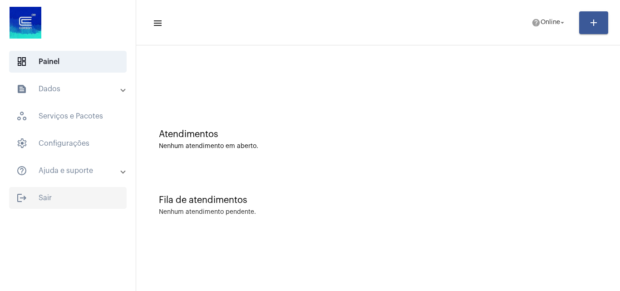
drag, startPoint x: 54, startPoint y: 198, endPoint x: 52, endPoint y: 203, distance: 5.5
click at [52, 203] on span "logout Sair" at bounding box center [67, 198] width 117 height 22
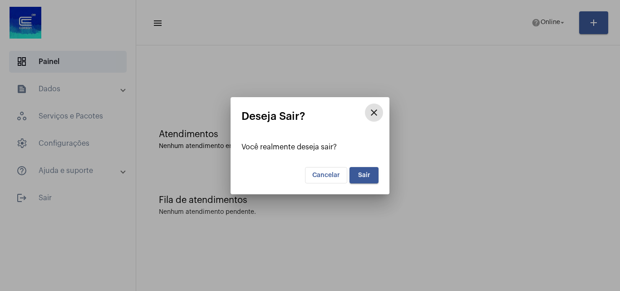
click at [366, 176] on span "Sair" at bounding box center [364, 175] width 12 height 6
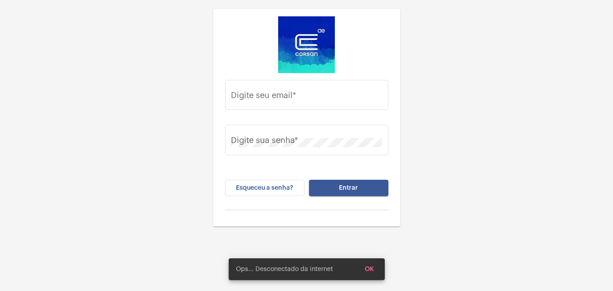
type input "gustavo.alexandre@operacaocorsan.com.br"
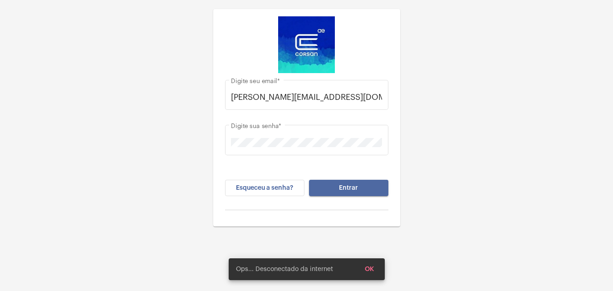
click at [335, 191] on button "Entrar" at bounding box center [348, 188] width 79 height 16
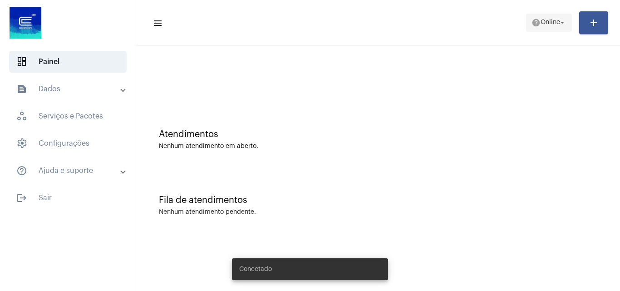
click at [545, 18] on span "help Online arrow_drop_down" at bounding box center [548, 22] width 35 height 16
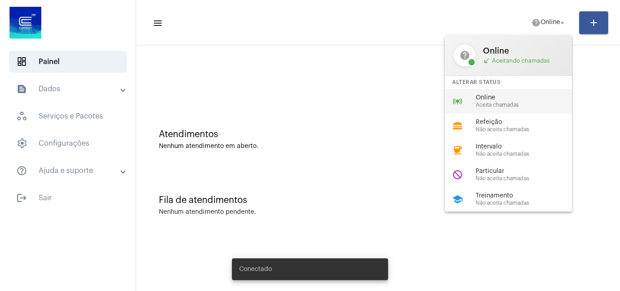
click at [490, 96] on span "Online" at bounding box center [526, 97] width 103 height 7
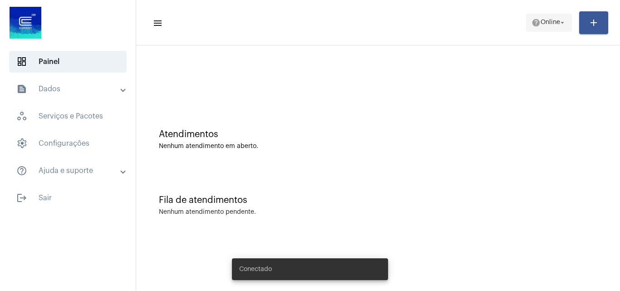
click at [547, 24] on span "Online" at bounding box center [550, 23] width 20 height 6
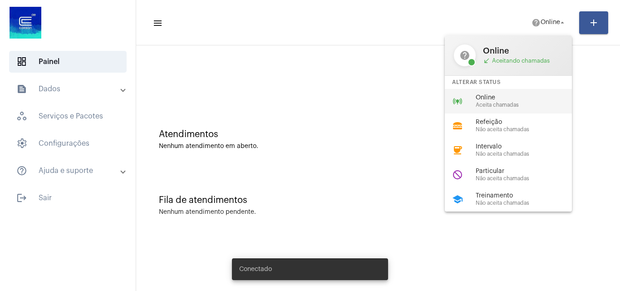
click at [521, 95] on span "Online" at bounding box center [526, 97] width 103 height 7
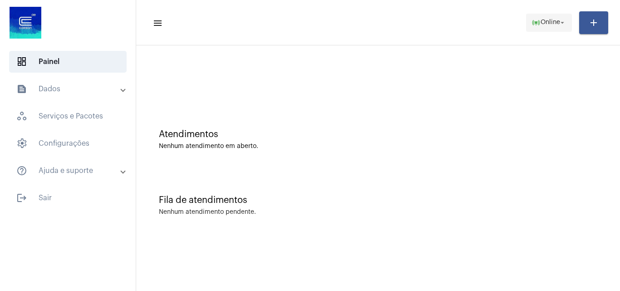
click at [553, 23] on span "Online" at bounding box center [550, 23] width 20 height 6
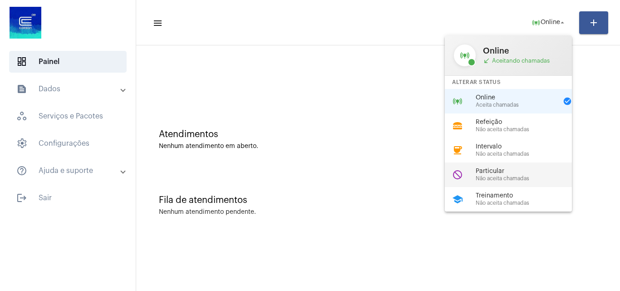
click at [497, 184] on div "do_not_disturb Particular Não aceita chamadas" at bounding box center [515, 174] width 142 height 24
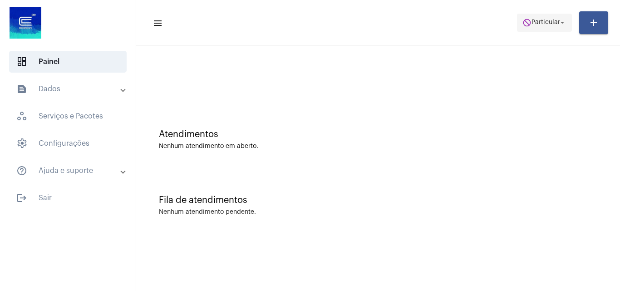
click at [537, 22] on span "Particular" at bounding box center [545, 23] width 29 height 6
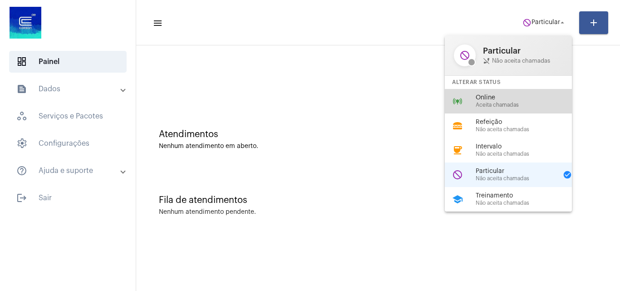
click at [507, 96] on span "Online" at bounding box center [526, 97] width 103 height 7
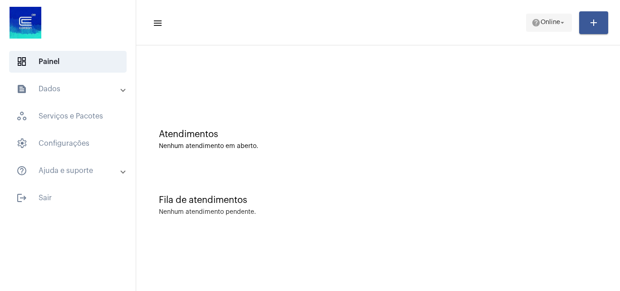
click at [538, 28] on span "help Online arrow_drop_down" at bounding box center [548, 22] width 35 height 16
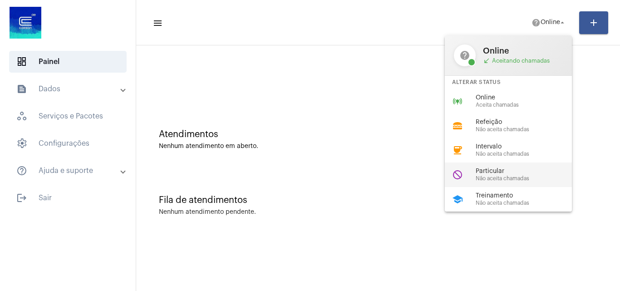
click at [473, 180] on div "do_not_disturb Particular Não aceita chamadas" at bounding box center [515, 174] width 142 height 24
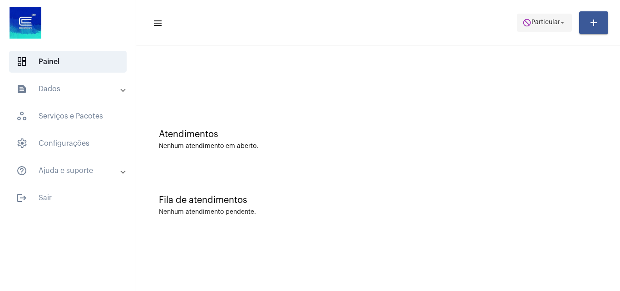
drag, startPoint x: 543, startPoint y: 15, endPoint x: 537, endPoint y: 26, distance: 13.0
click at [541, 15] on span "do_not_disturb Particular arrow_drop_down" at bounding box center [544, 22] width 44 height 16
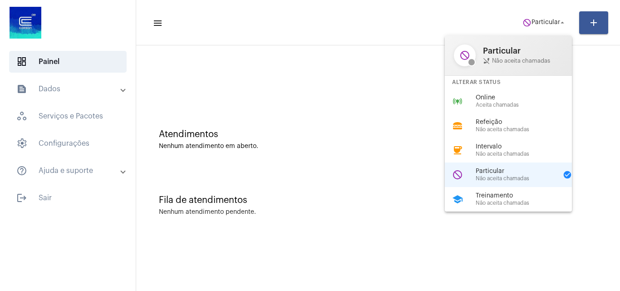
click at [465, 76] on div "Alterar Status" at bounding box center [507, 82] width 127 height 13
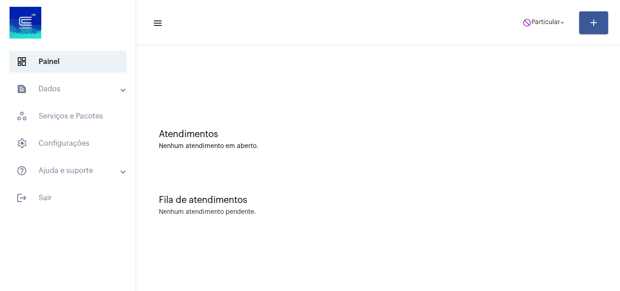
click at [471, 91] on div at bounding box center [378, 76] width 474 height 52
click at [547, 16] on span "do_not_disturb Particular arrow_drop_down" at bounding box center [544, 22] width 44 height 16
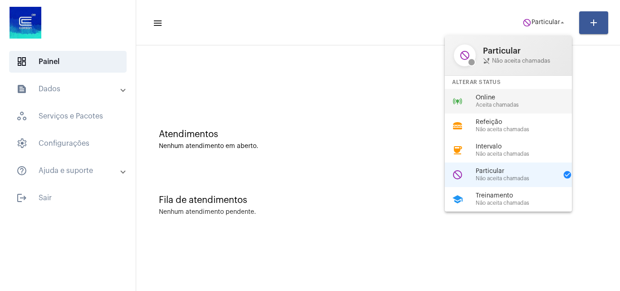
click at [496, 107] on span "Aceita chamadas" at bounding box center [526, 105] width 103 height 6
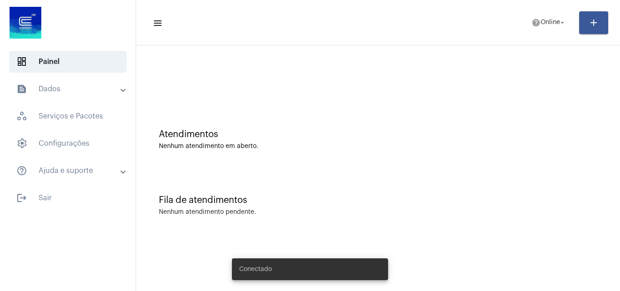
click at [54, 95] on mat-expansion-panel-header "text_snippet_outlined Dados" at bounding box center [70, 89] width 130 height 22
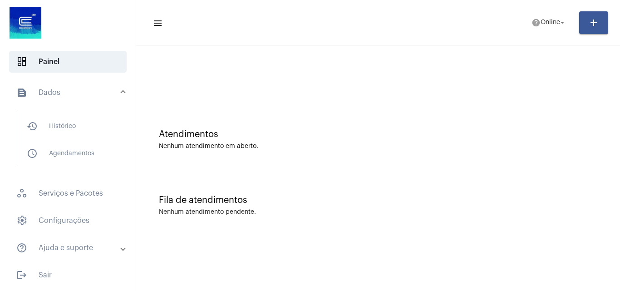
drag, startPoint x: 66, startPoint y: 113, endPoint x: 67, endPoint y: 89, distance: 24.5
click at [65, 114] on mat-list "history_outlined Histórico schedule_outlined Agendamentos" at bounding box center [74, 138] width 114 height 53
click at [67, 89] on mat-panel-title "text_snippet_outlined Dados" at bounding box center [68, 92] width 105 height 11
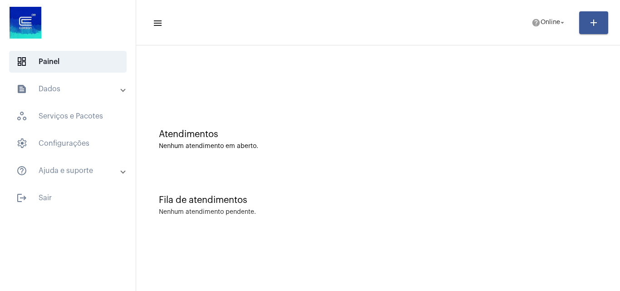
click at [63, 83] on mat-expansion-panel-header "text_snippet_outlined Dados" at bounding box center [70, 89] width 130 height 22
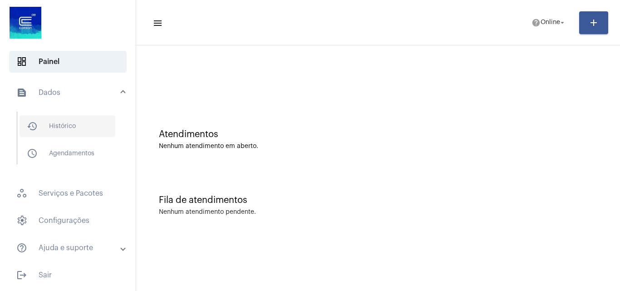
click at [79, 125] on span "history_outlined Histórico" at bounding box center [68, 126] width 96 height 22
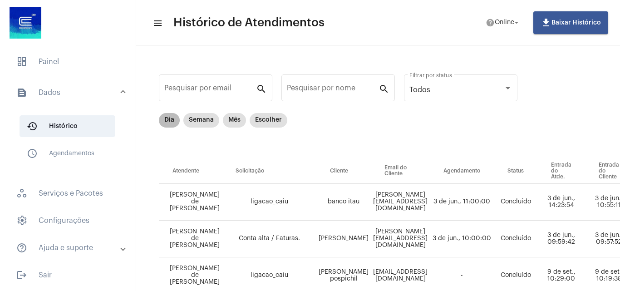
click at [169, 121] on mat-chip "Dia" at bounding box center [169, 120] width 21 height 15
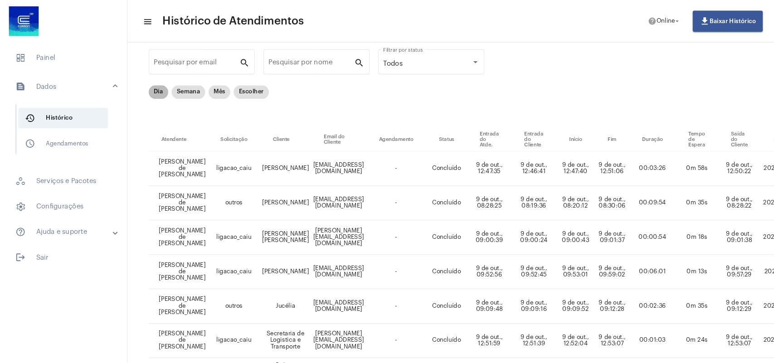
scroll to position [21, 0]
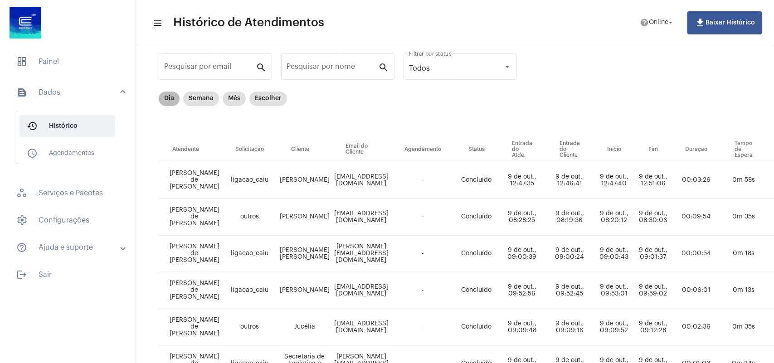
click at [168, 98] on mat-chip "Dia" at bounding box center [169, 99] width 21 height 15
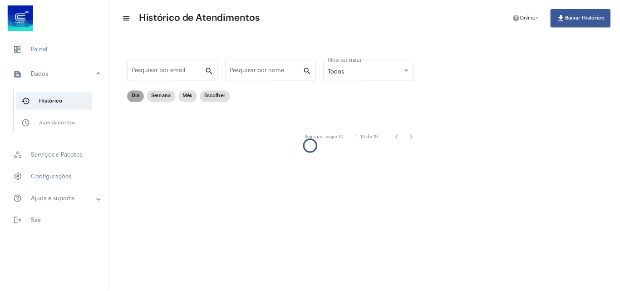
scroll to position [0, 0]
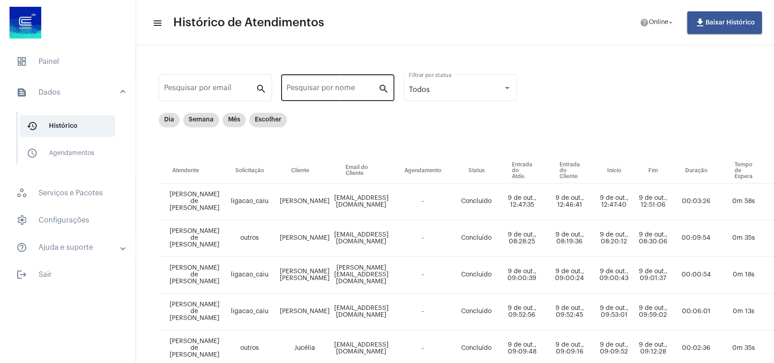
click at [323, 90] on input "Pesquisar por nome" at bounding box center [333, 90] width 92 height 8
type input "raquel"
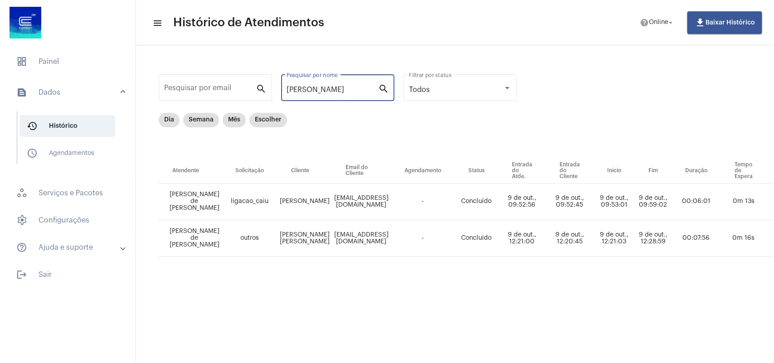
click at [295, 242] on td "Raquel carvalho mendes" at bounding box center [305, 238] width 54 height 37
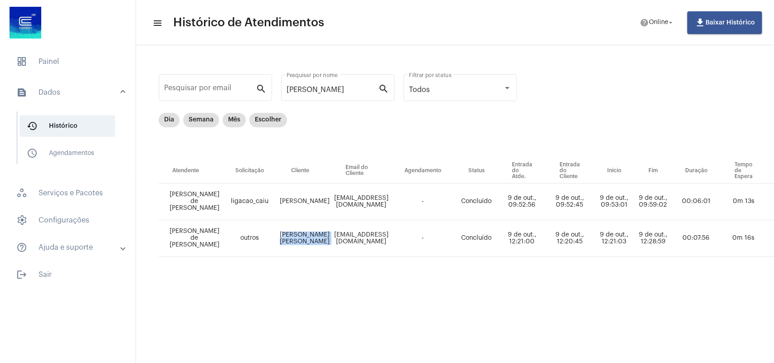
click at [295, 240] on td "Raquel carvalho mendes" at bounding box center [305, 238] width 54 height 37
click at [28, 57] on span "dashboard Painel" at bounding box center [67, 62] width 117 height 22
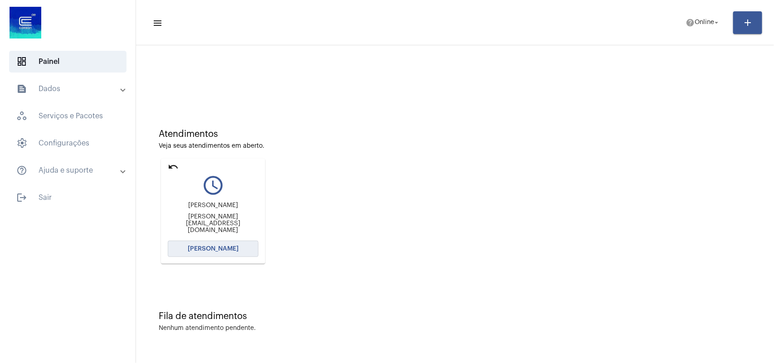
click at [213, 250] on span "Abrir Chamada" at bounding box center [213, 249] width 51 height 6
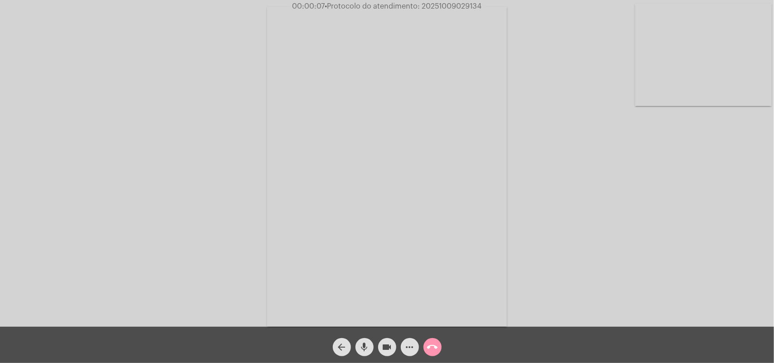
click at [619, 182] on div "Acessando Câmera e Microfone..." at bounding box center [387, 165] width 772 height 327
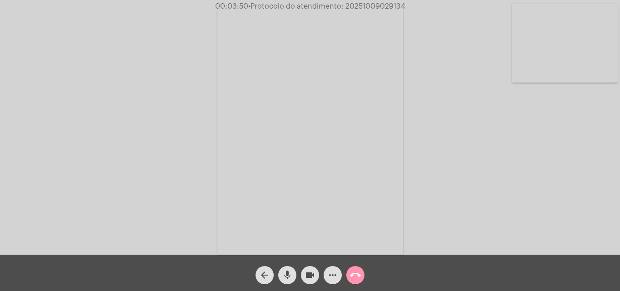
click at [337, 278] on mat-icon "more_horiz" at bounding box center [332, 274] width 11 height 11
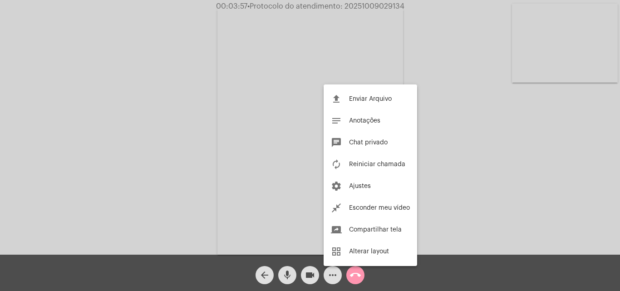
click at [403, 281] on div at bounding box center [310, 145] width 620 height 291
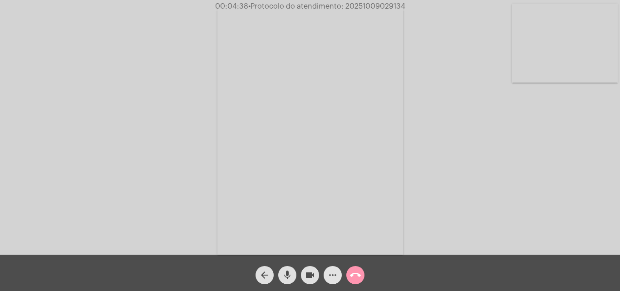
click at [327, 274] on mat-icon "more_horiz" at bounding box center [332, 274] width 11 height 11
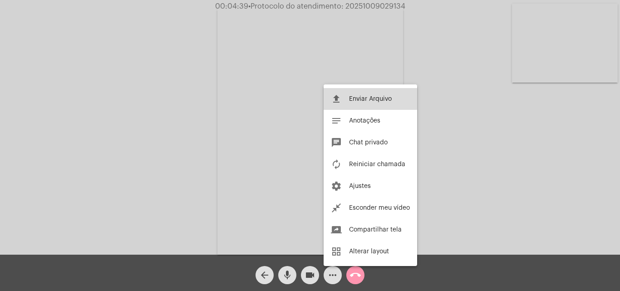
click at [360, 97] on span "Enviar Arquivo" at bounding box center [370, 99] width 43 height 6
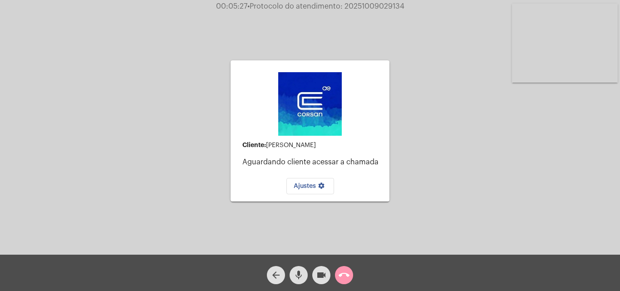
click at [314, 190] on button "Ajustes settings" at bounding box center [310, 186] width 48 height 16
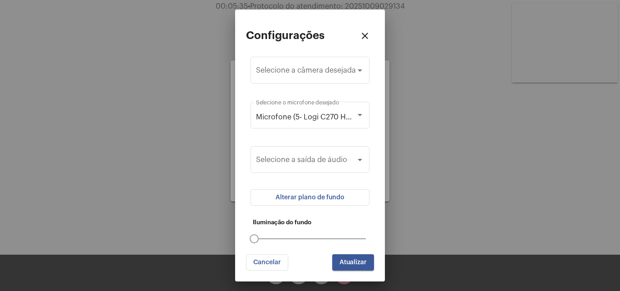
drag, startPoint x: 253, startPoint y: 240, endPoint x: 257, endPoint y: 247, distance: 7.9
click at [251, 238] on div at bounding box center [253, 238] width 9 height 9
click at [361, 36] on mat-icon "close" at bounding box center [364, 35] width 11 height 11
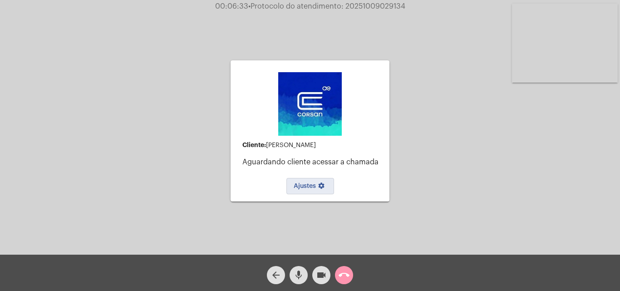
click at [347, 275] on mat-icon "call_end" at bounding box center [343, 274] width 11 height 11
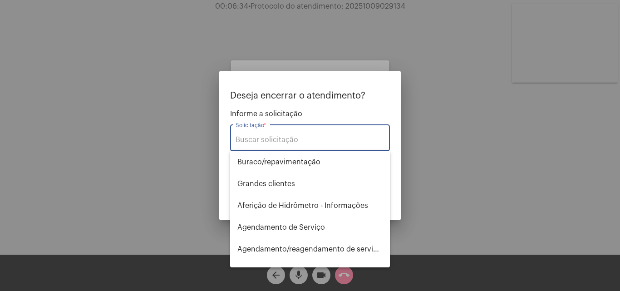
click at [257, 138] on input "Solicitação *" at bounding box center [309, 140] width 149 height 8
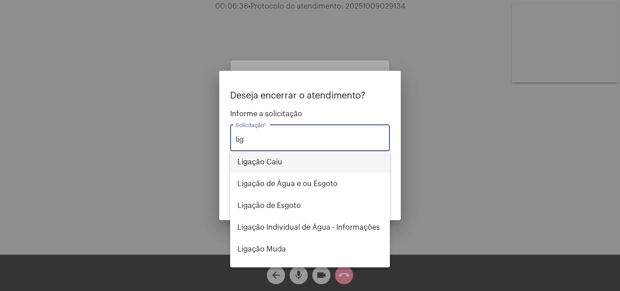
click at [258, 158] on span "Ligação Caiu" at bounding box center [309, 162] width 145 height 22
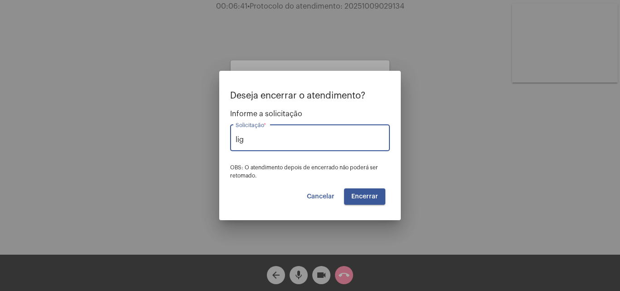
type input "Ligação Caiu"
click at [368, 196] on span "Encerrar" at bounding box center [364, 196] width 27 height 6
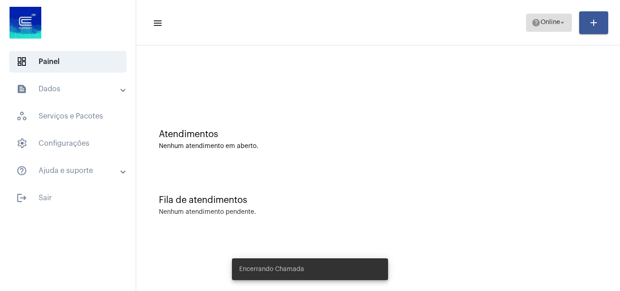
drag, startPoint x: 543, startPoint y: 20, endPoint x: 543, endPoint y: 27, distance: 7.3
click at [544, 21] on span "Online" at bounding box center [550, 23] width 20 height 6
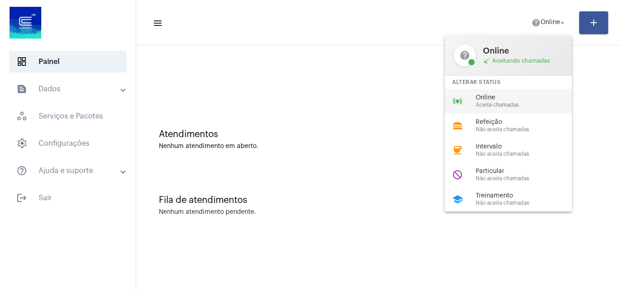
click at [480, 99] on span "Online" at bounding box center [526, 97] width 103 height 7
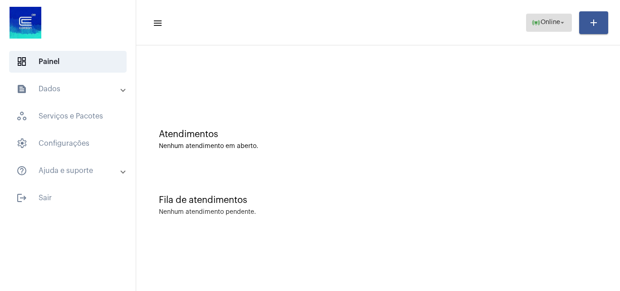
click at [541, 22] on span "Online" at bounding box center [550, 23] width 20 height 6
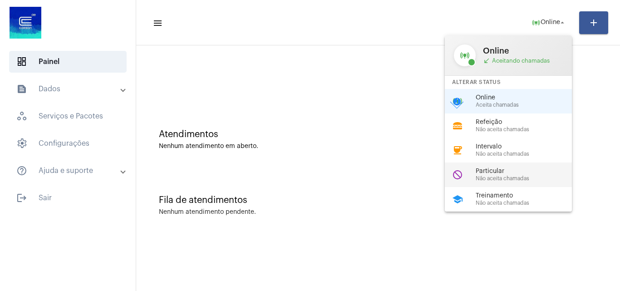
click at [499, 178] on span "Não aceita chamadas" at bounding box center [526, 179] width 103 height 6
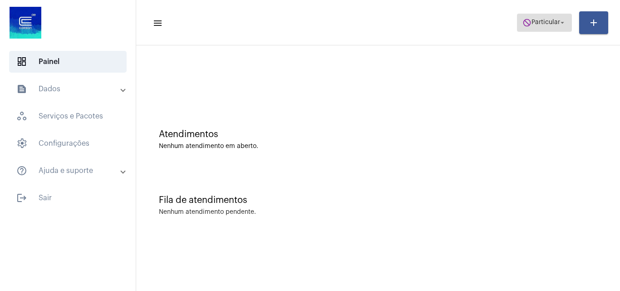
click at [525, 20] on mat-icon "do_not_disturb" at bounding box center [526, 22] width 9 height 9
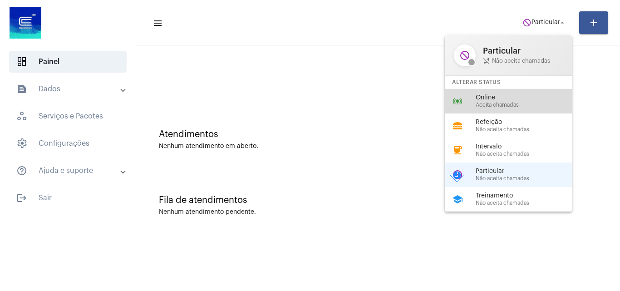
click at [475, 101] on span "Online" at bounding box center [526, 97] width 103 height 7
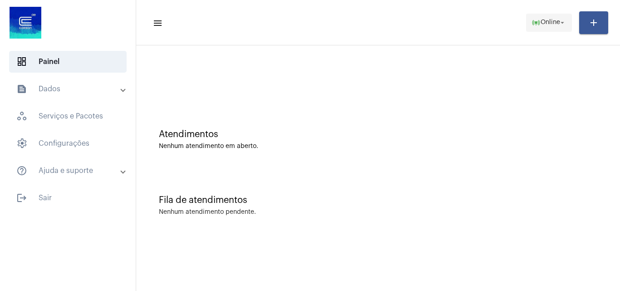
click at [552, 23] on span "Online" at bounding box center [550, 23] width 20 height 6
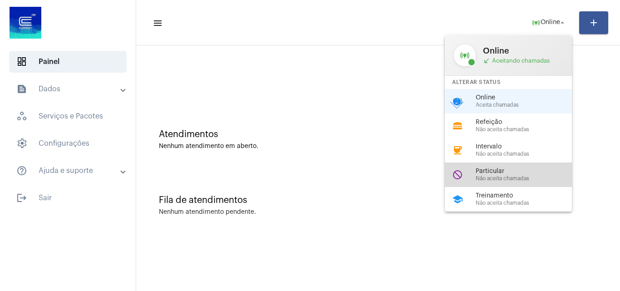
click at [500, 179] on span "Não aceita chamadas" at bounding box center [526, 179] width 103 height 6
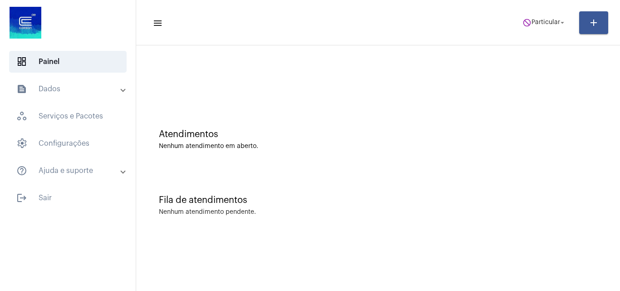
click at [537, 12] on mat-toolbar-row "menu do_not_disturb Particular arrow_drop_down add" at bounding box center [377, 22] width 483 height 29
drag, startPoint x: 537, startPoint y: 15, endPoint x: 537, endPoint y: 23, distance: 8.6
click at [537, 20] on span "do_not_disturb Particular arrow_drop_down" at bounding box center [544, 22] width 44 height 16
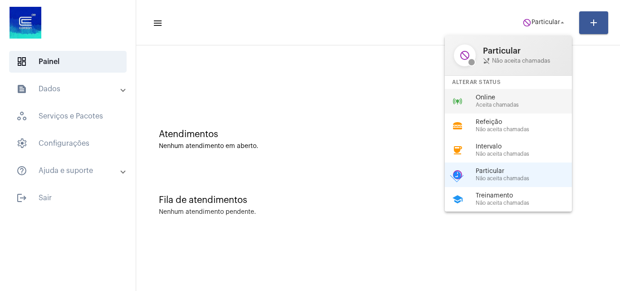
click at [483, 103] on span "Aceita chamadas" at bounding box center [526, 105] width 103 height 6
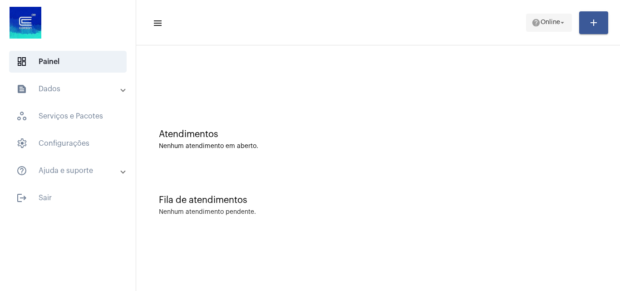
click at [543, 18] on span "help Online arrow_drop_down" at bounding box center [548, 22] width 35 height 16
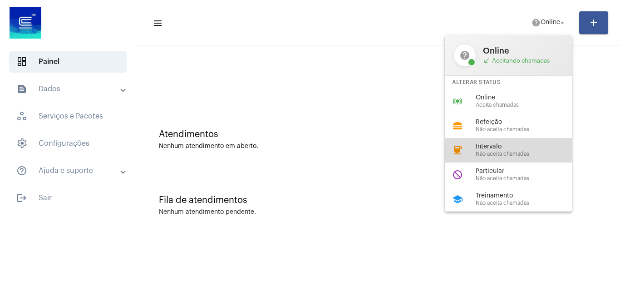
click at [492, 150] on span "Intervalo" at bounding box center [526, 146] width 103 height 7
